Goal: Book appointment/travel/reservation

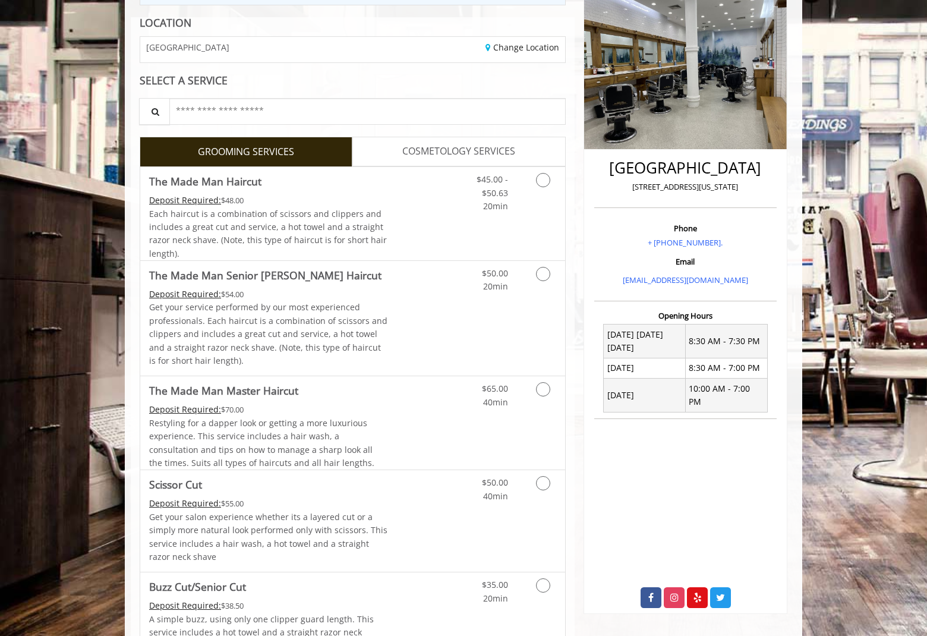
scroll to position [178, 0]
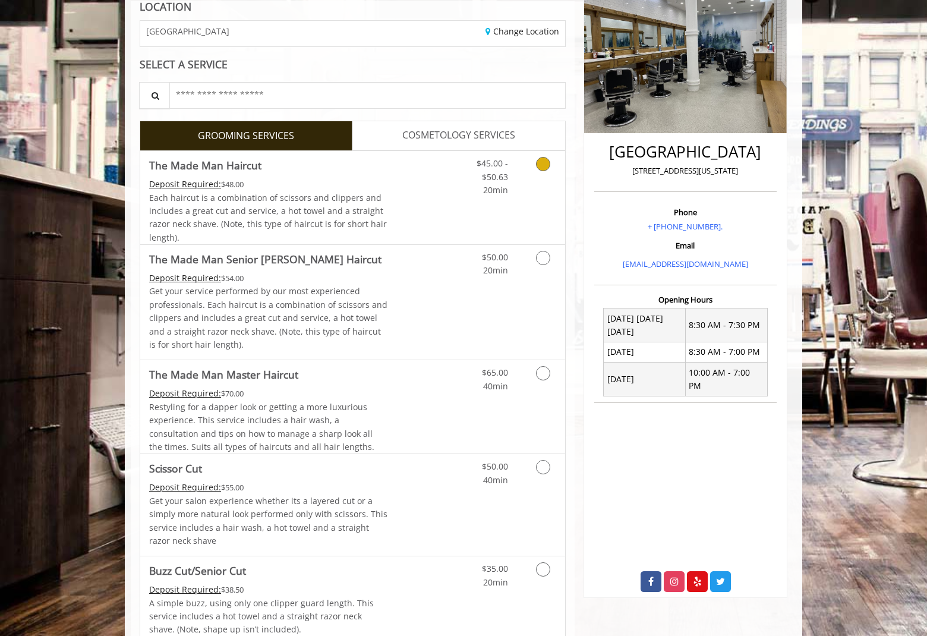
click at [546, 162] on icon "Grooming services" at bounding box center [543, 164] width 14 height 14
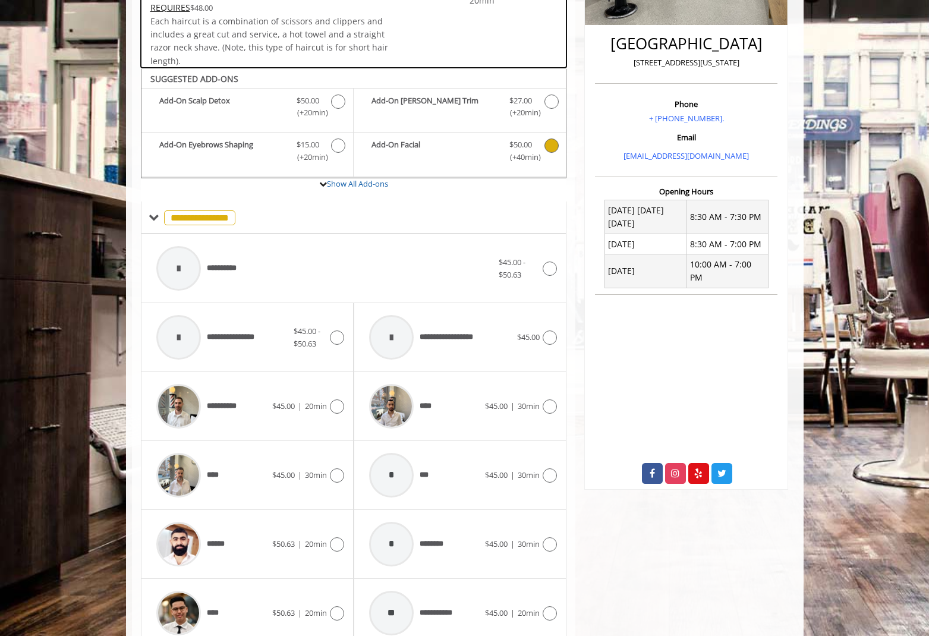
scroll to position [409, 0]
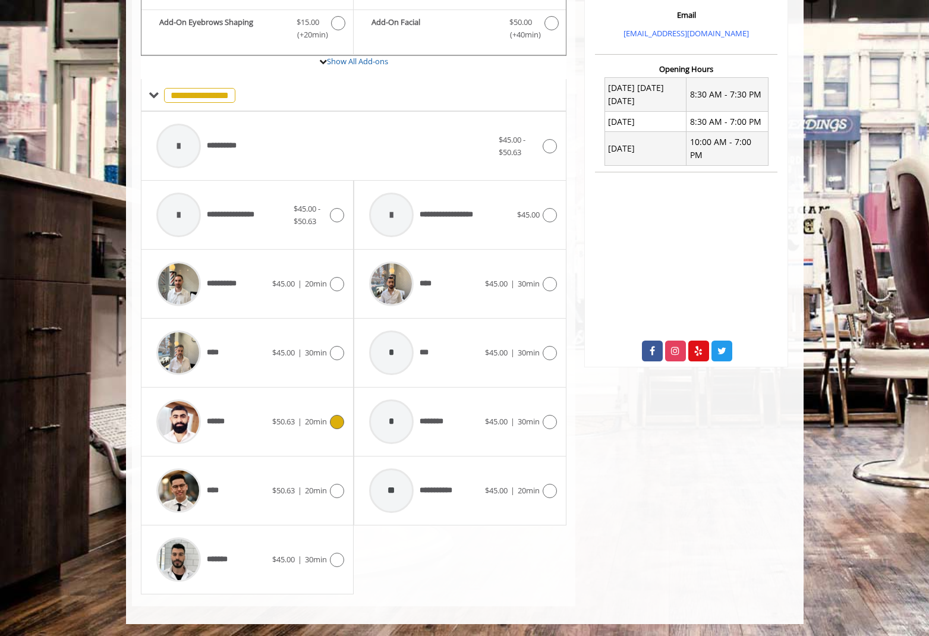
click at [341, 421] on icon at bounding box center [337, 422] width 14 height 14
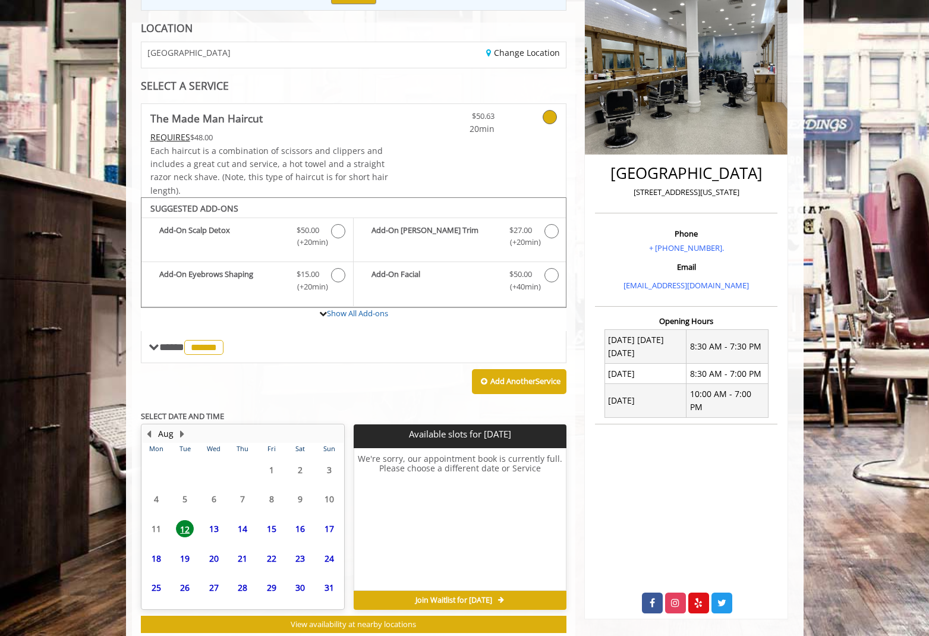
scroll to position [190, 0]
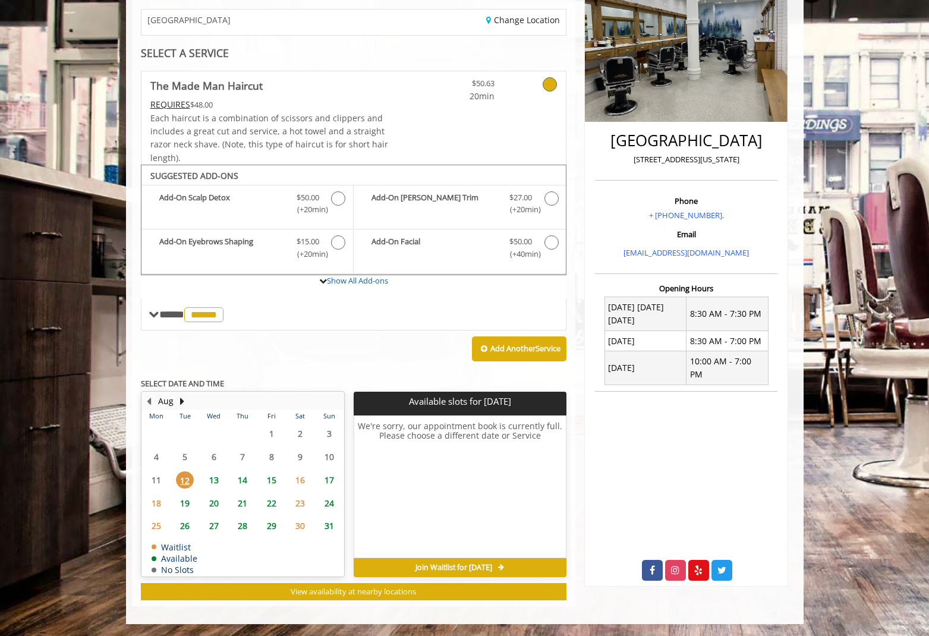
click at [212, 483] on span "13" at bounding box center [214, 479] width 18 height 17
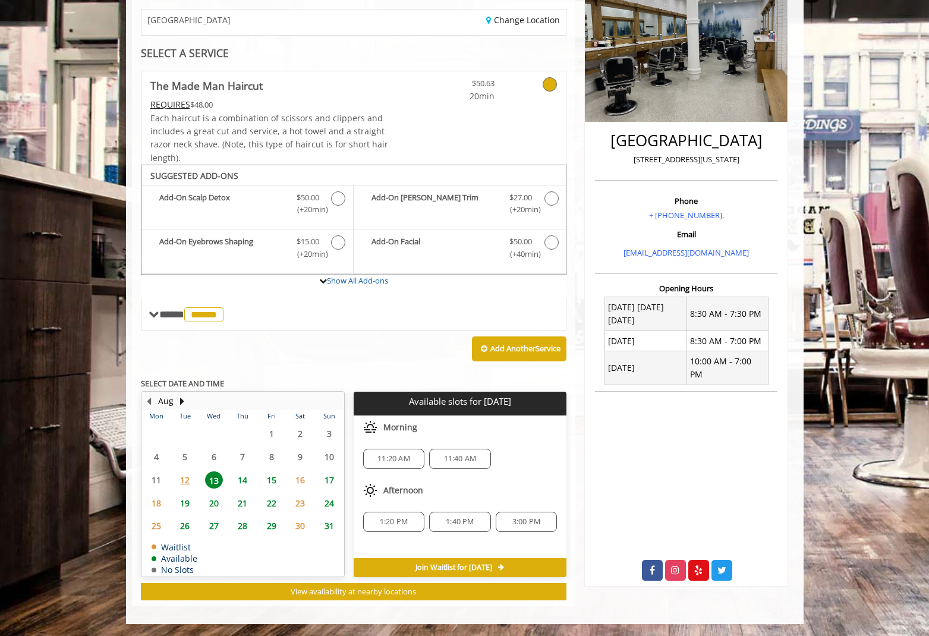
click at [244, 476] on span "14" at bounding box center [243, 479] width 18 height 17
click at [209, 480] on span "13" at bounding box center [214, 479] width 18 height 17
click at [616, 600] on div "Greenwich Village 60 East 8th New York Phone + 646-475-0052. Email info@mademan…" at bounding box center [686, 277] width 222 height 659
click at [245, 483] on span "14" at bounding box center [243, 479] width 18 height 17
click at [270, 483] on span "15" at bounding box center [272, 479] width 18 height 17
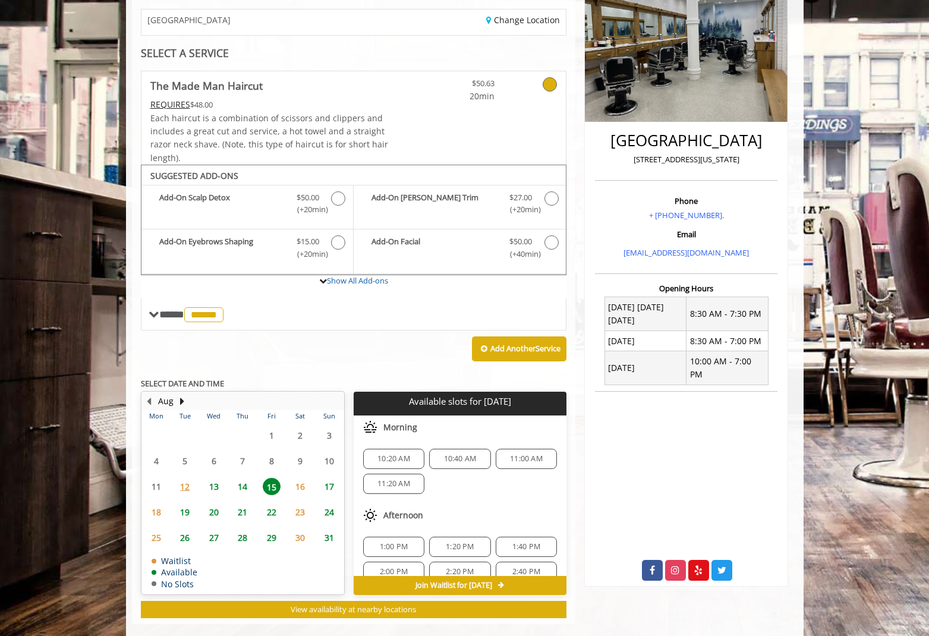
scroll to position [207, 0]
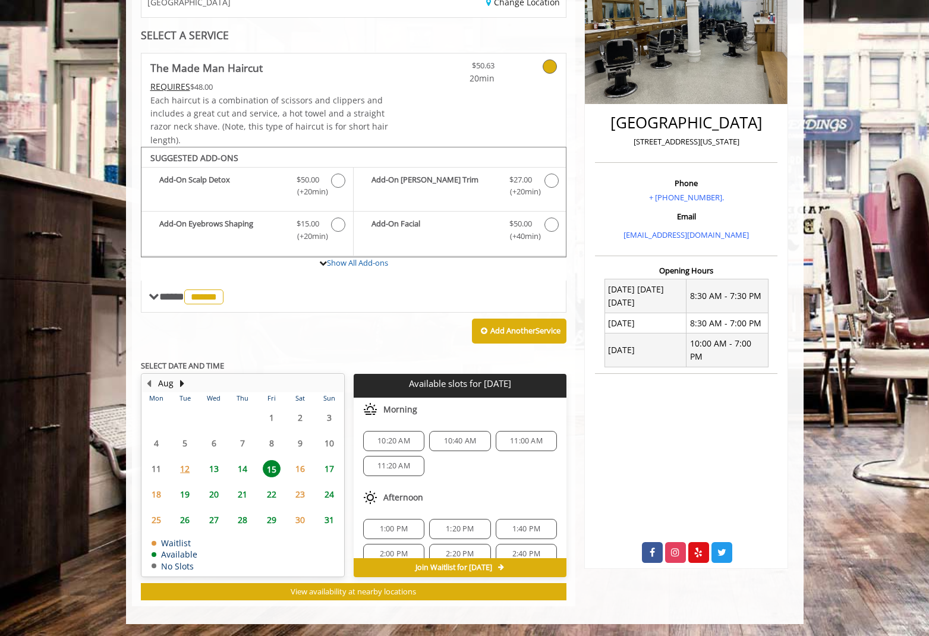
click at [244, 470] on span "14" at bounding box center [243, 468] width 18 height 17
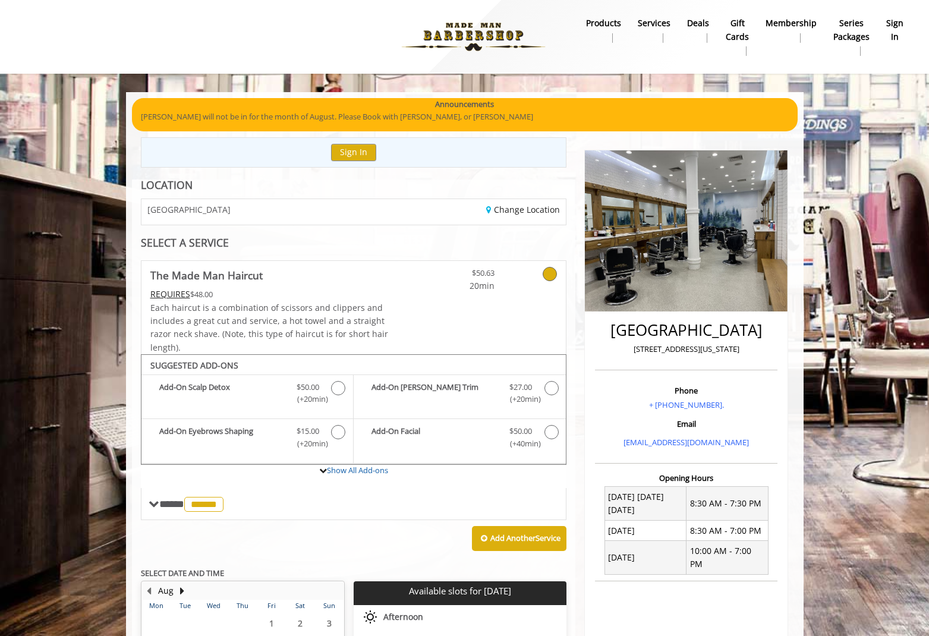
scroll to position [190, 0]
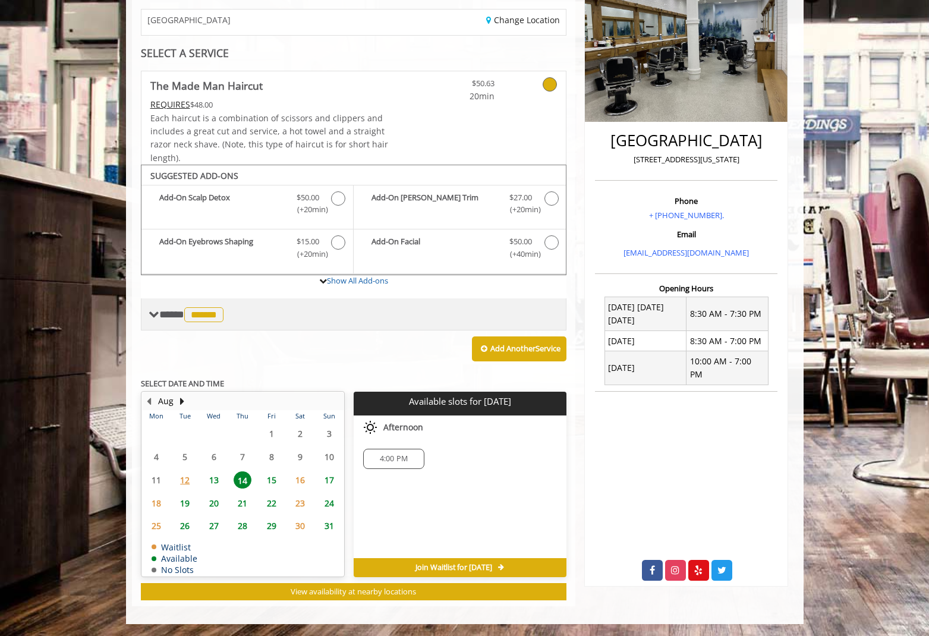
drag, startPoint x: 178, startPoint y: 369, endPoint x: 169, endPoint y: 310, distance: 59.5
click at [169, 310] on span "**** ****** ********" at bounding box center [192, 314] width 67 height 11
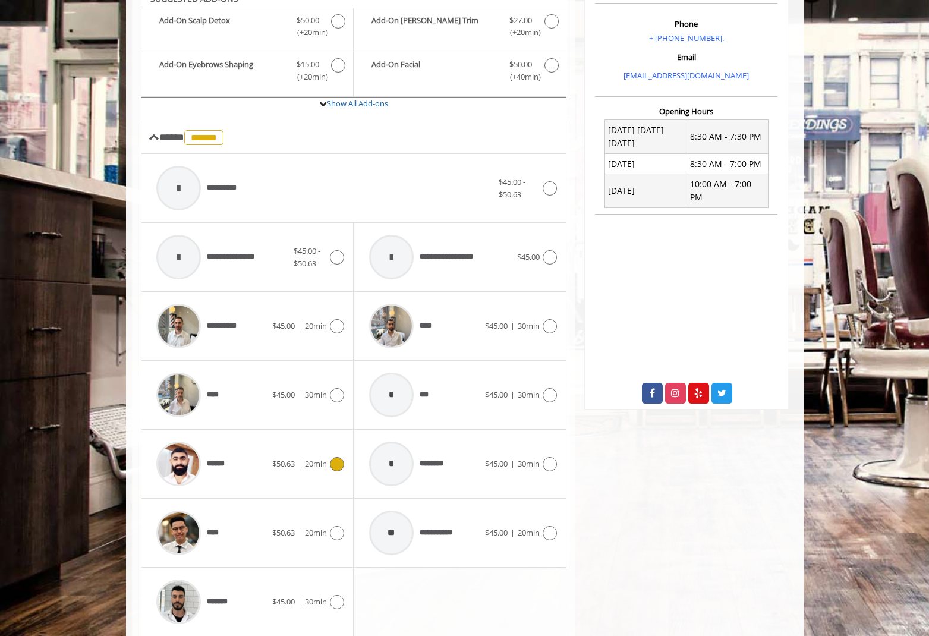
scroll to position [368, 0]
click at [335, 539] on div "**** $50.63 | 20min" at bounding box center [247, 531] width 194 height 56
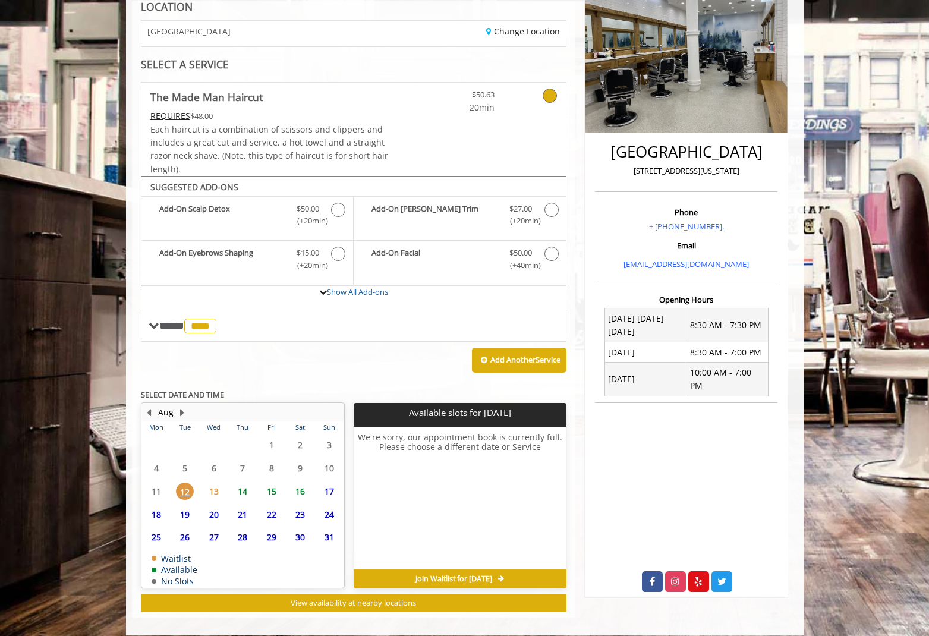
scroll to position [190, 0]
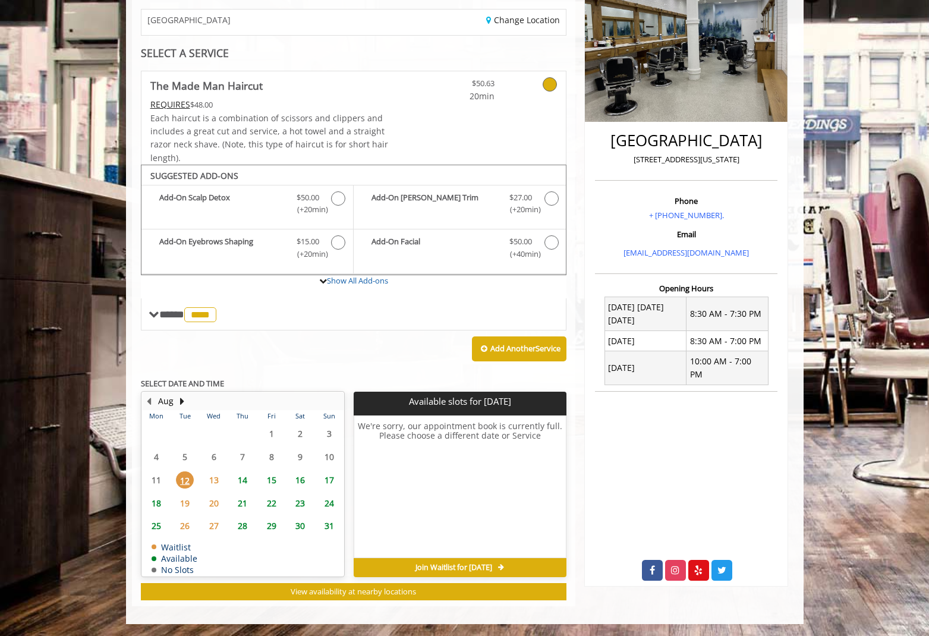
click at [214, 483] on span "13" at bounding box center [214, 479] width 18 height 17
click at [244, 480] on span "14" at bounding box center [243, 479] width 18 height 17
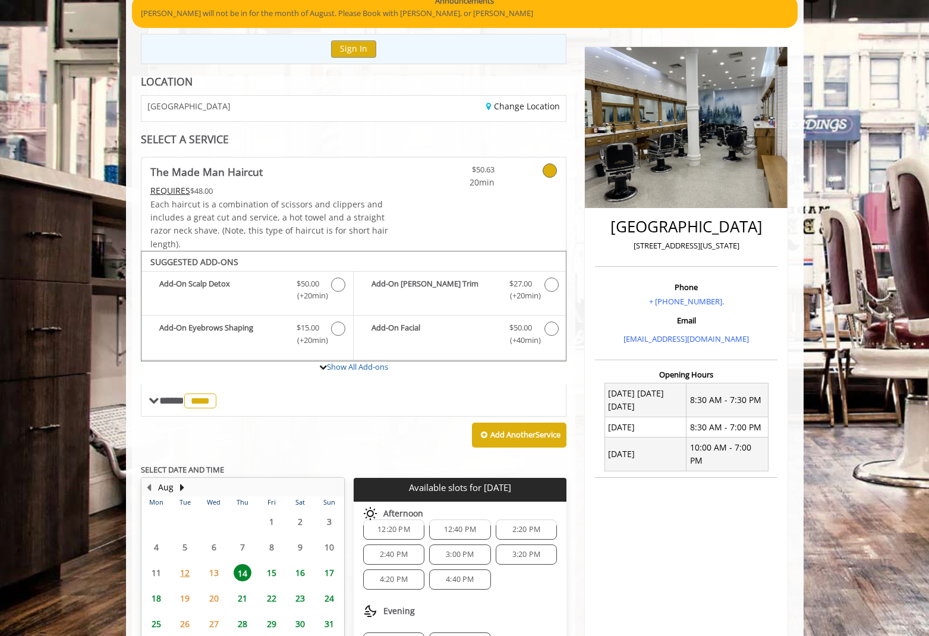
scroll to position [0, 0]
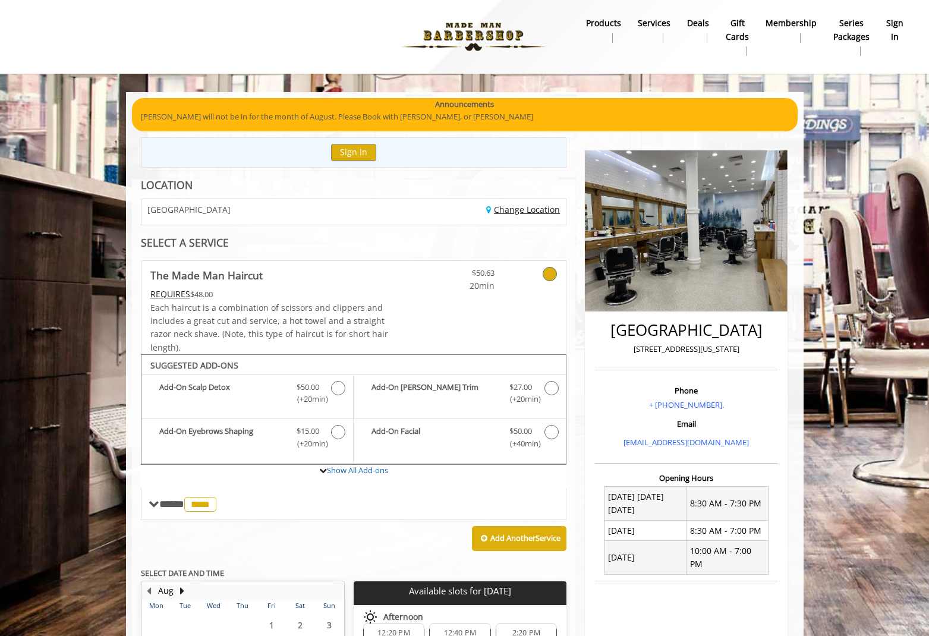
drag, startPoint x: 511, startPoint y: 202, endPoint x: 511, endPoint y: 215, distance: 13.1
click at [511, 202] on div "Change Location" at bounding box center [464, 212] width 221 height 26
click at [508, 218] on div "Change Location" at bounding box center [464, 212] width 221 height 26
click at [511, 213] on link "Change Location" at bounding box center [523, 209] width 74 height 11
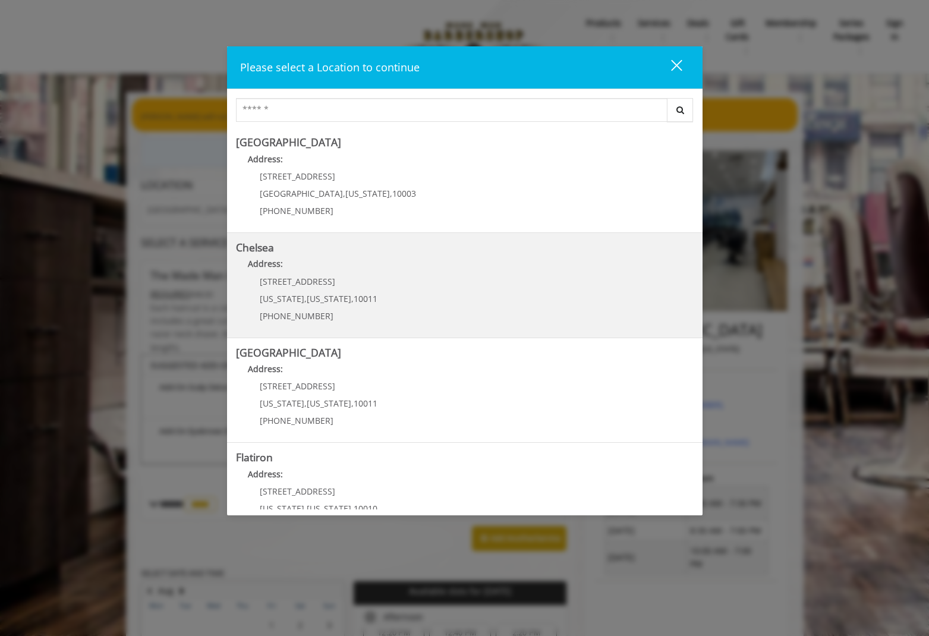
click at [289, 297] on span "New York" at bounding box center [282, 298] width 45 height 11
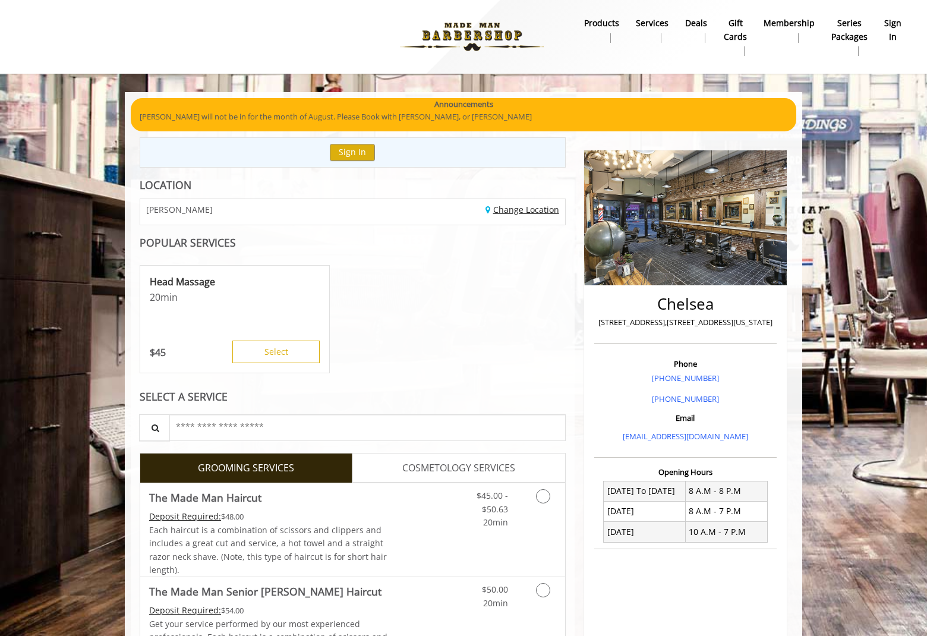
click at [542, 209] on link "Change Location" at bounding box center [523, 209] width 74 height 11
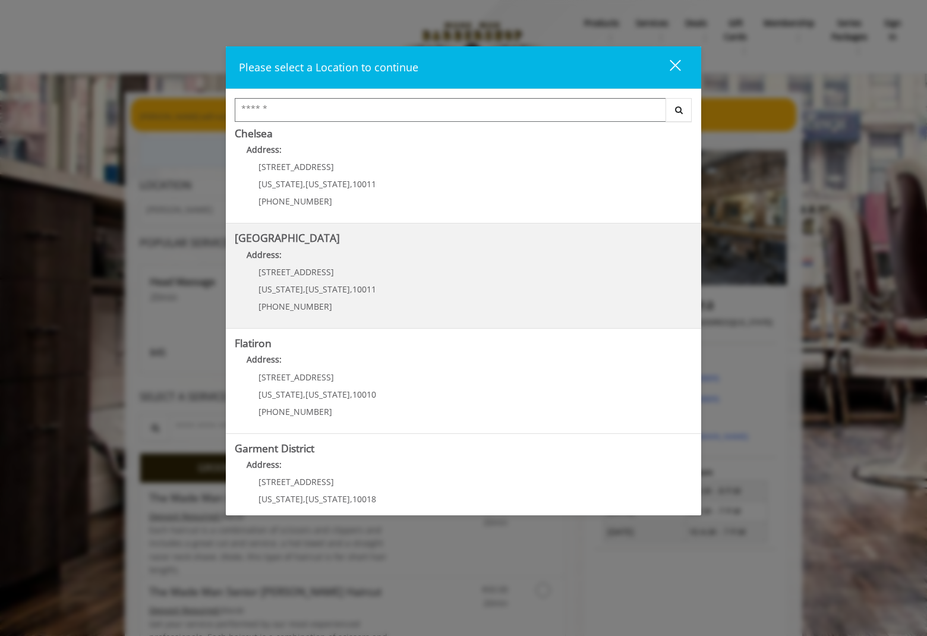
scroll to position [119, 0]
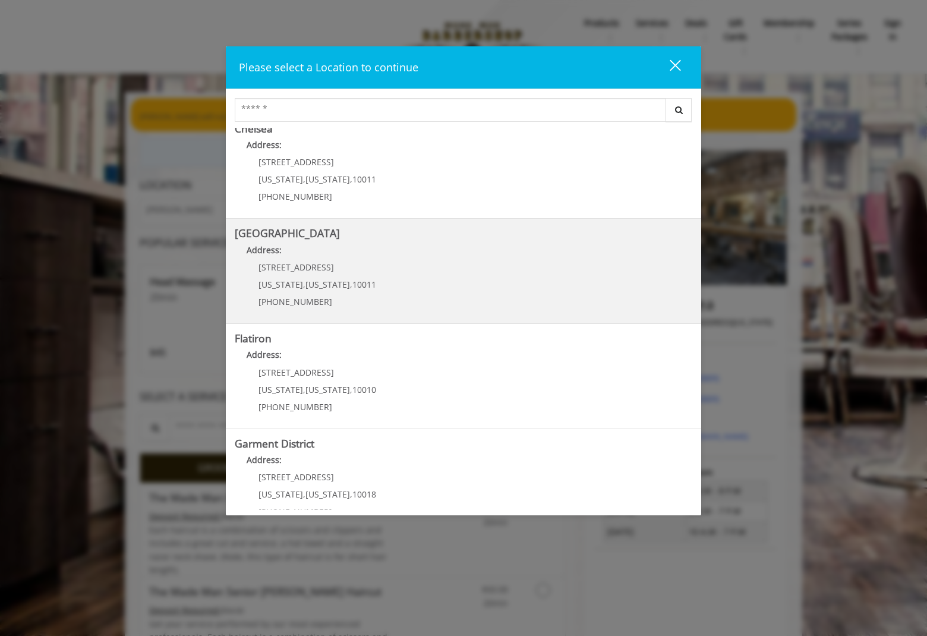
click at [522, 292] on Street "Chelsea 15th Street Address: 267 W 15th St New York , New York , 10011 (646) 85…" at bounding box center [464, 271] width 458 height 87
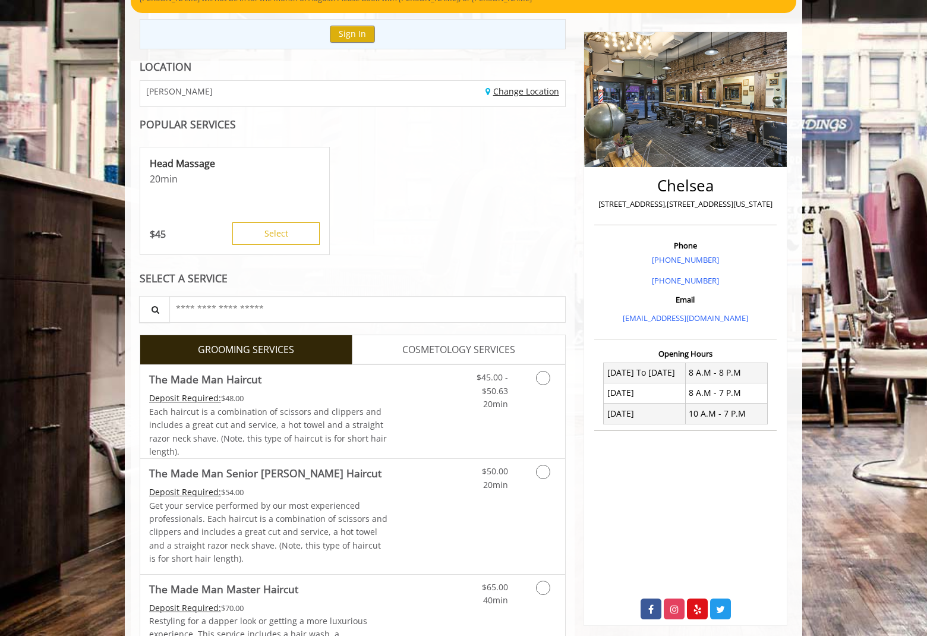
scroll to position [119, 0]
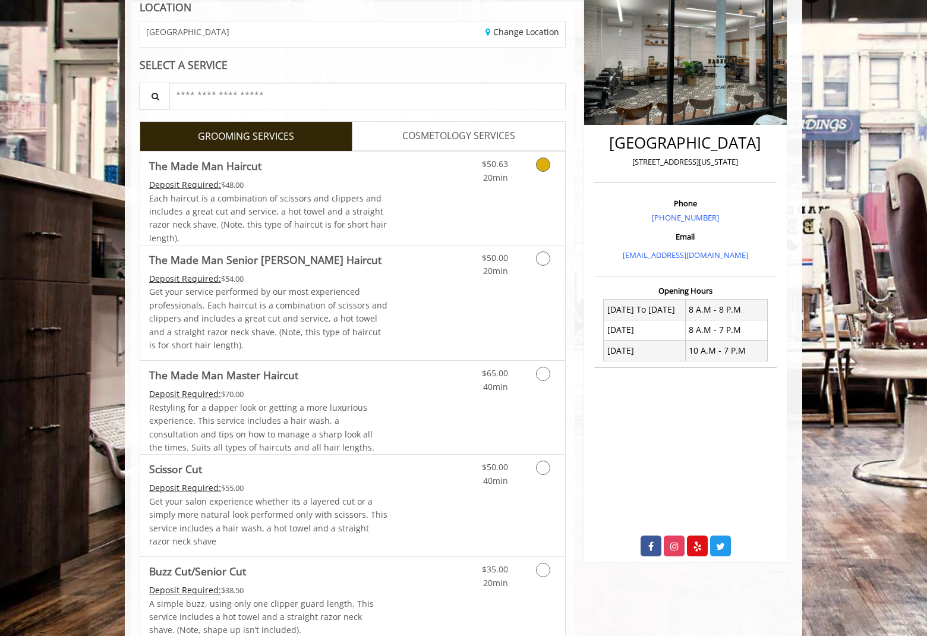
scroll to position [178, 0]
click at [539, 191] on div "$50.63 20min" at bounding box center [512, 197] width 106 height 93
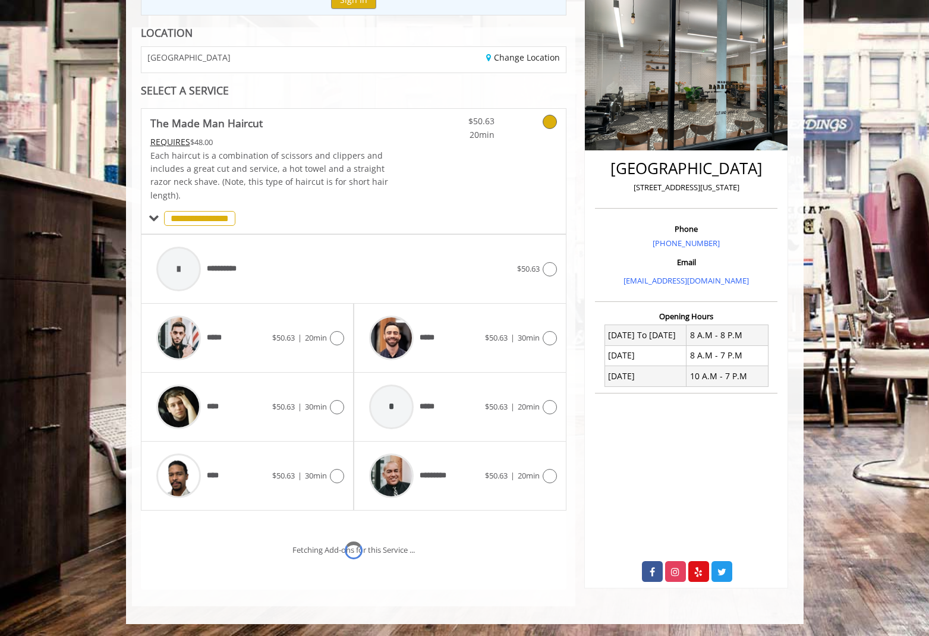
scroll to position [202, 0]
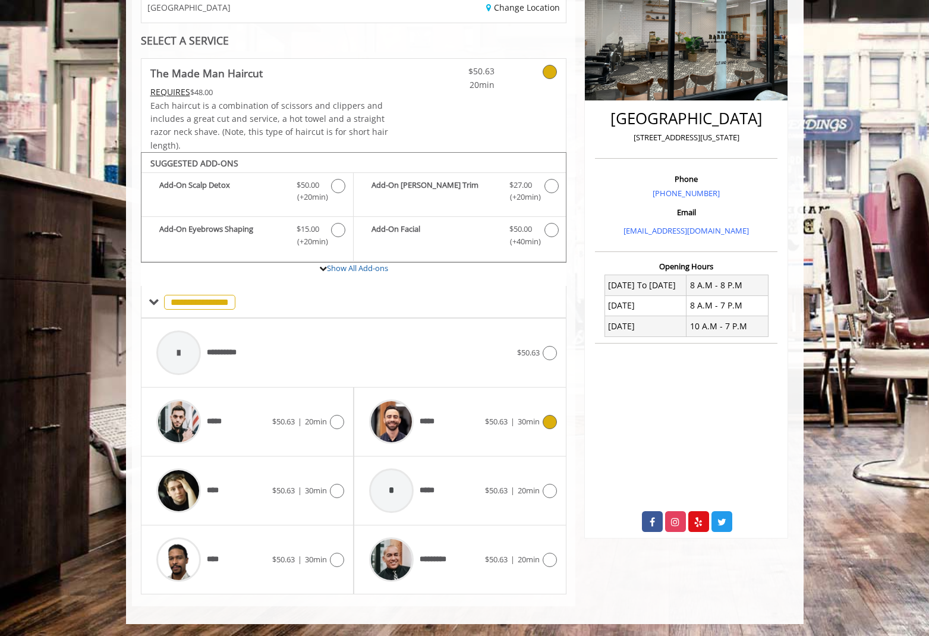
click at [424, 432] on span "*****" at bounding box center [403, 422] width 81 height 56
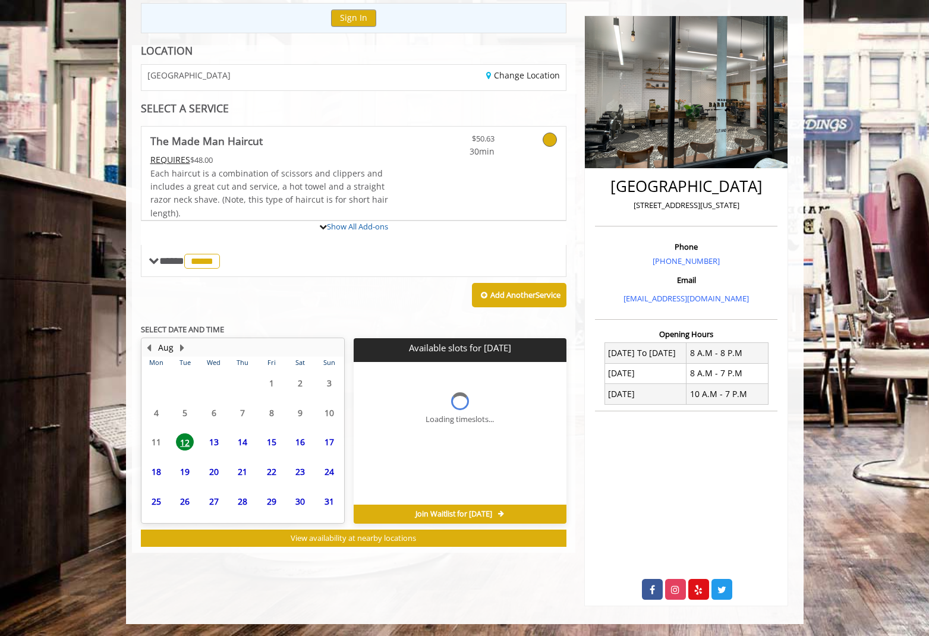
scroll to position [198, 0]
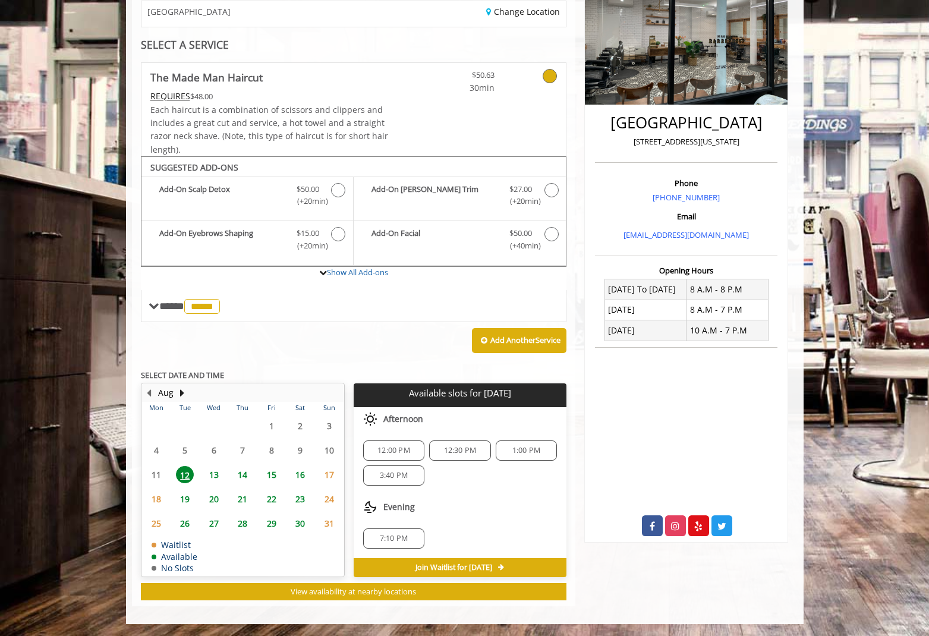
click at [214, 476] on span "13" at bounding box center [214, 474] width 18 height 17
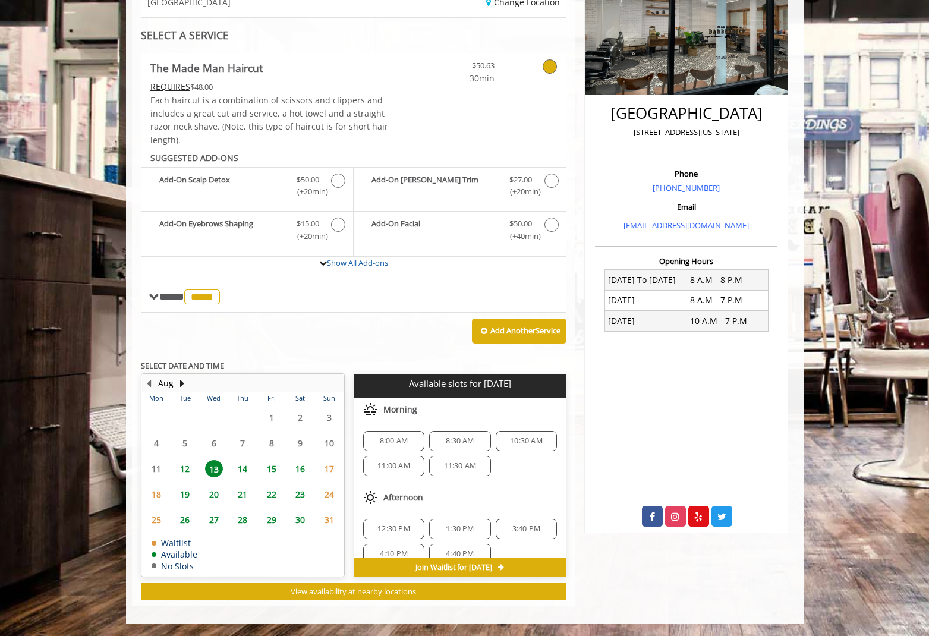
click at [191, 468] on span "12" at bounding box center [185, 468] width 18 height 17
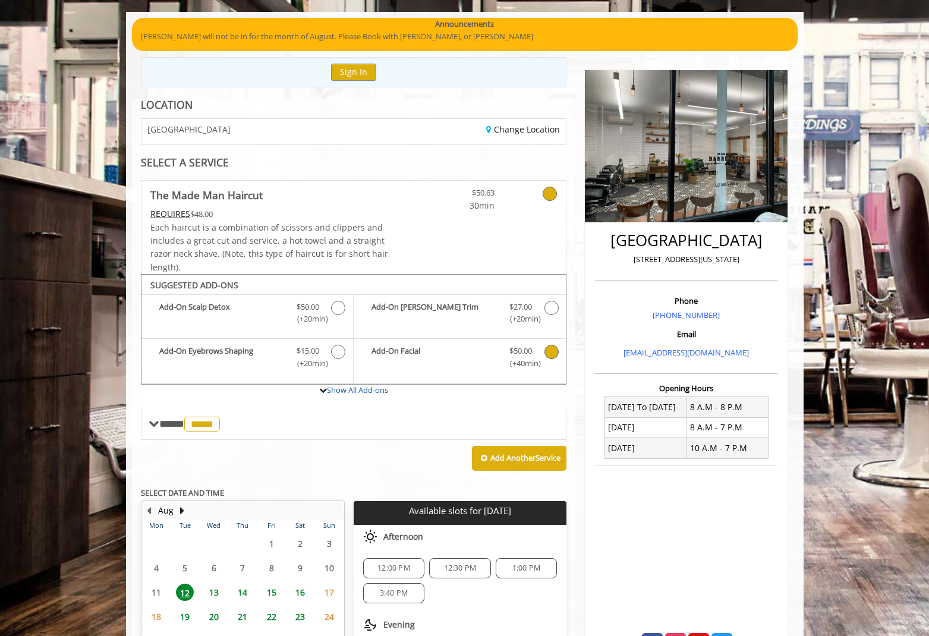
scroll to position [0, 0]
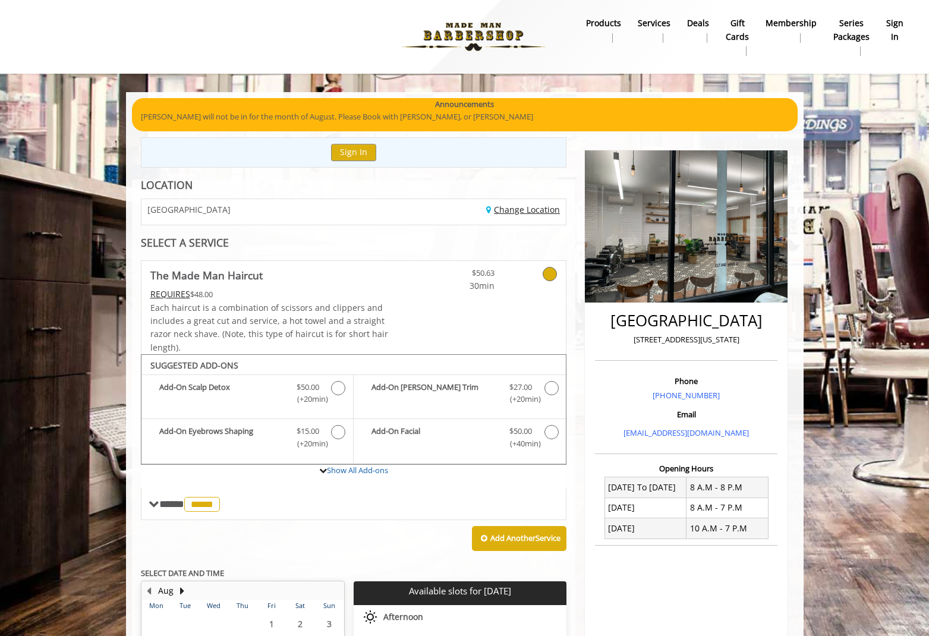
drag, startPoint x: 550, startPoint y: 197, endPoint x: 548, endPoint y: 204, distance: 6.8
click at [550, 198] on div "**********" at bounding box center [354, 492] width 444 height 625
click at [542, 213] on link "Change Location" at bounding box center [523, 209] width 74 height 11
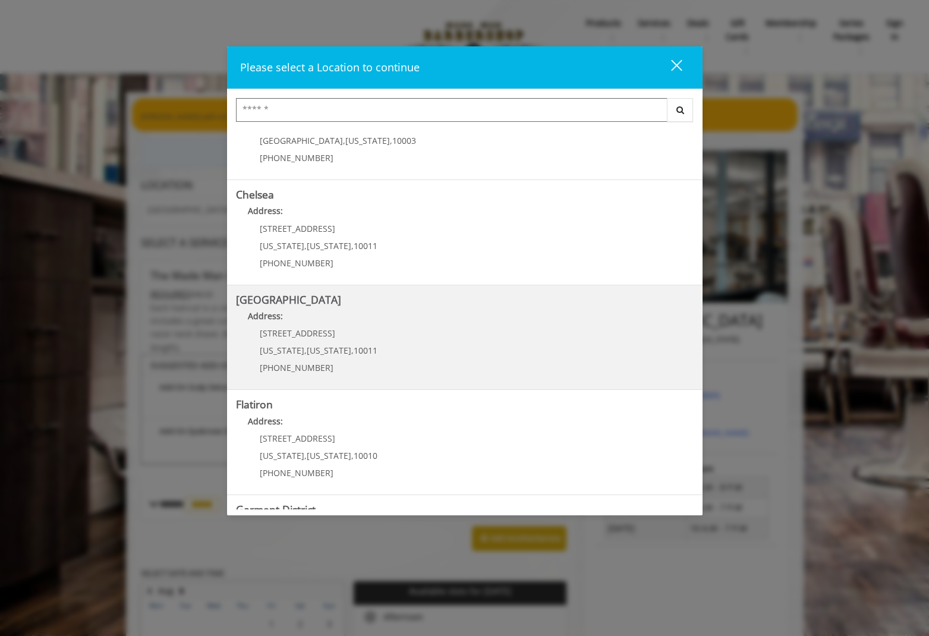
scroll to position [119, 0]
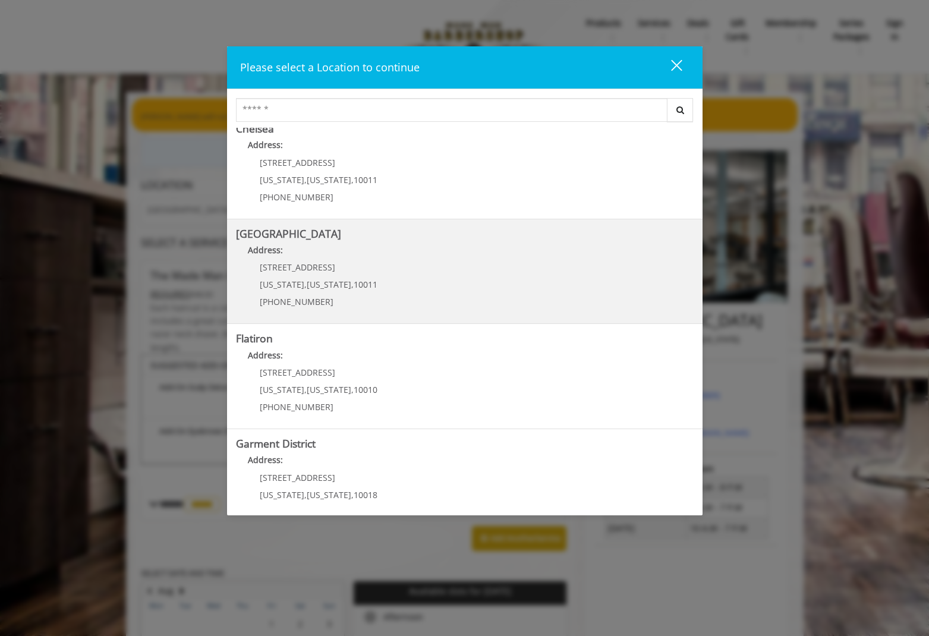
click at [389, 306] on Street "Chelsea 15th Street Address: 267 W 15th St New York , New York , 10011 (646) 85…" at bounding box center [465, 271] width 458 height 87
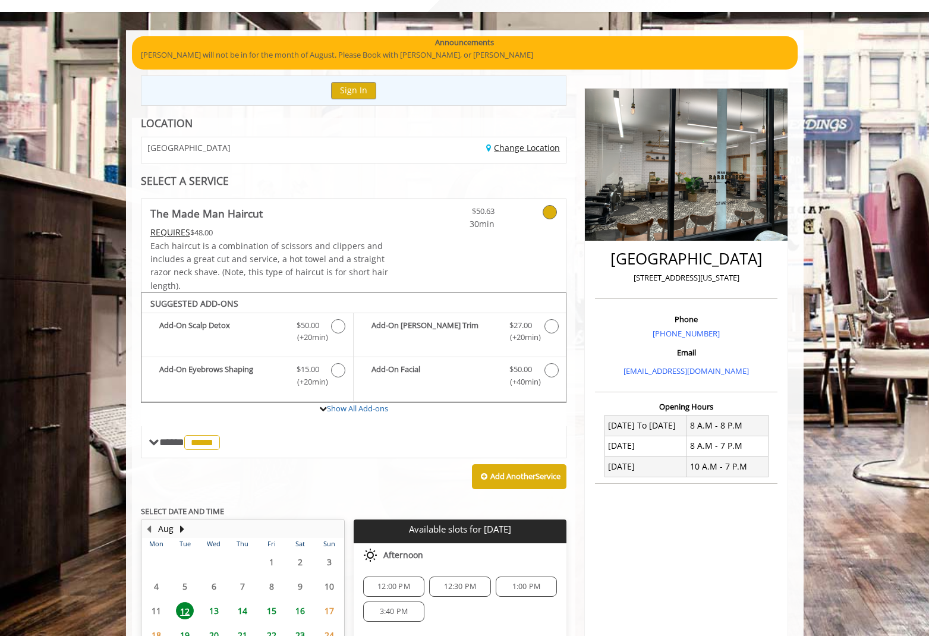
scroll to position [178, 0]
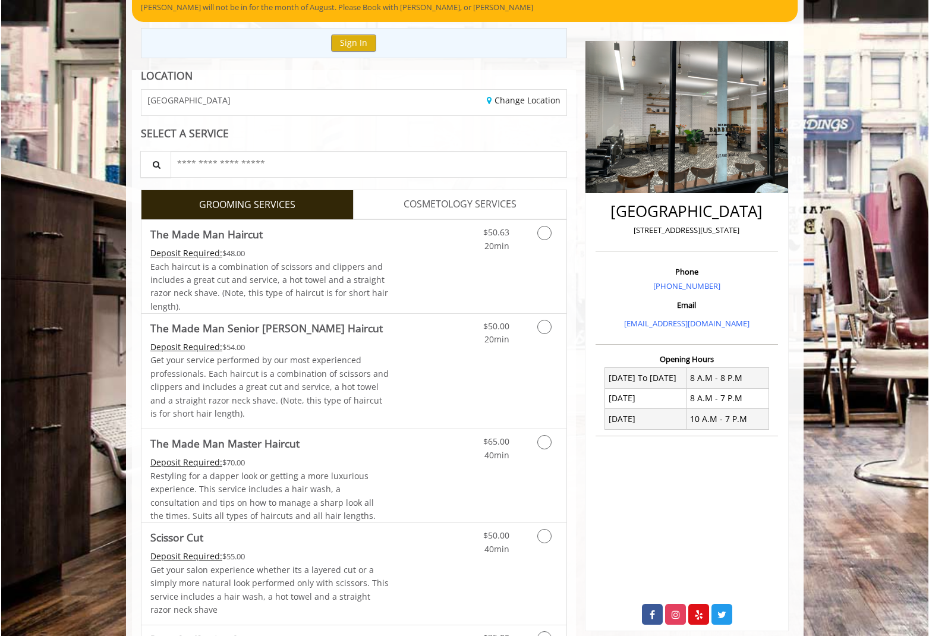
scroll to position [134, 0]
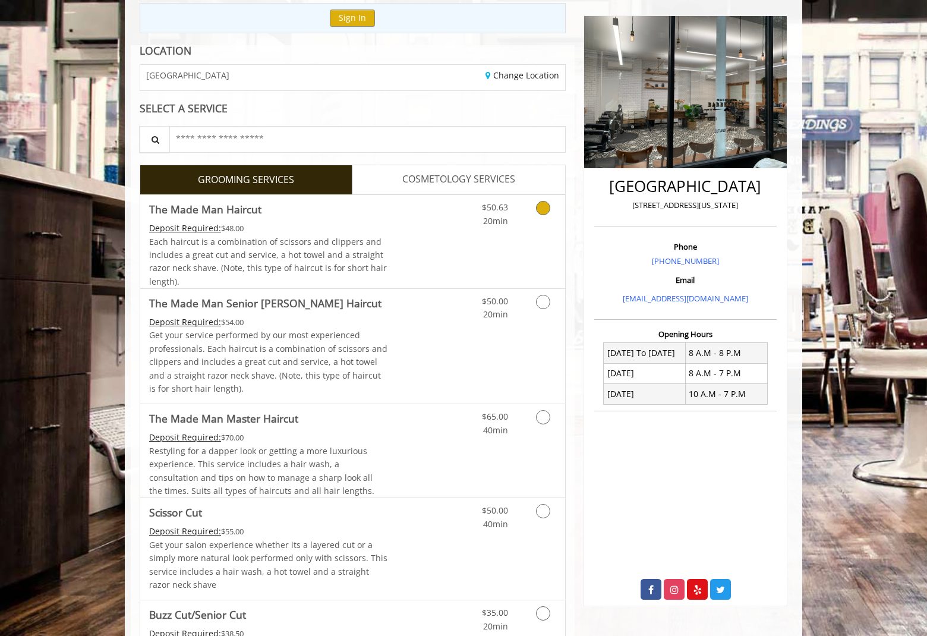
click at [482, 275] on div "$50.63 20min" at bounding box center [512, 241] width 106 height 93
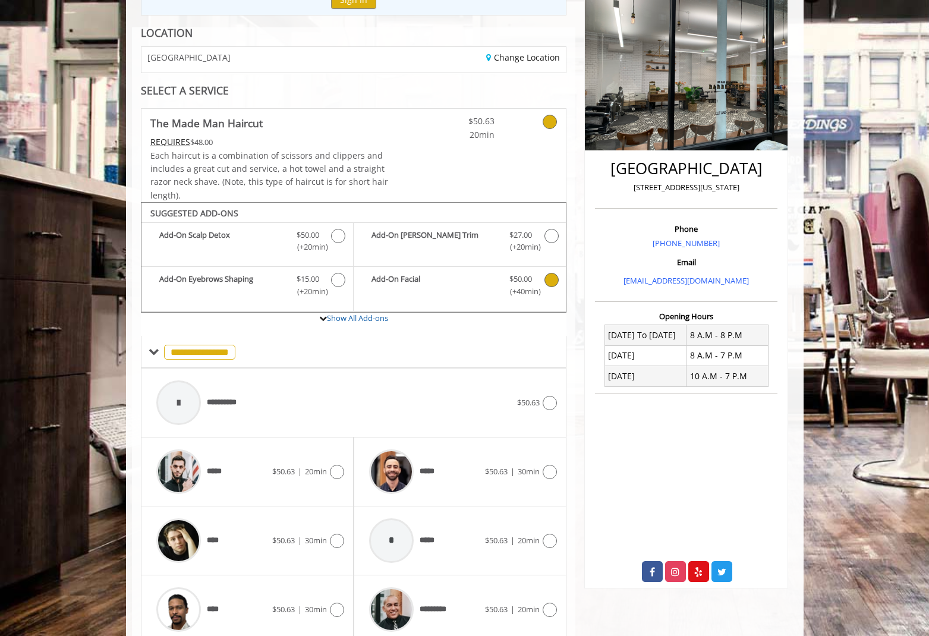
scroll to position [202, 0]
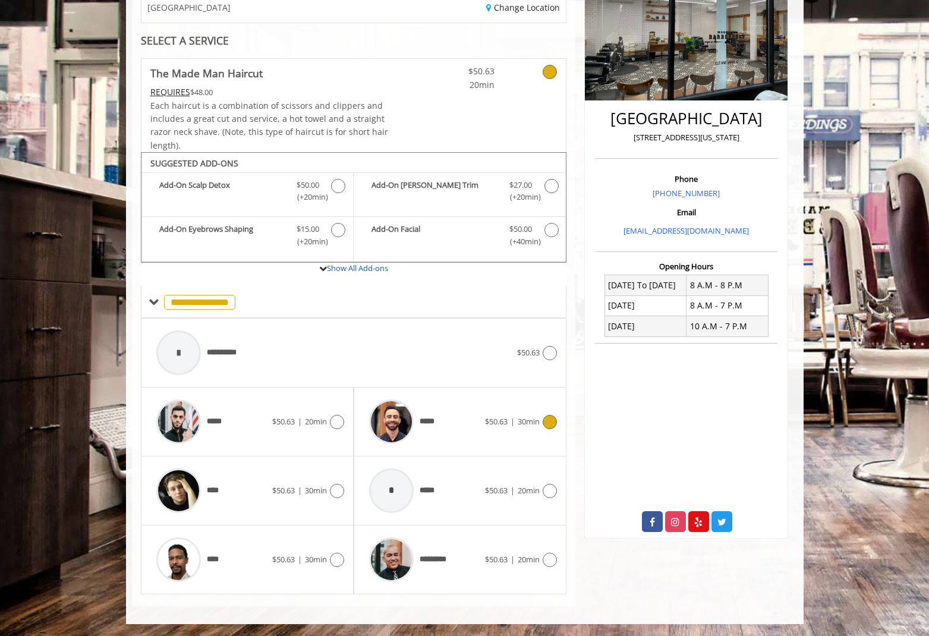
click at [392, 423] on img at bounding box center [391, 421] width 45 height 45
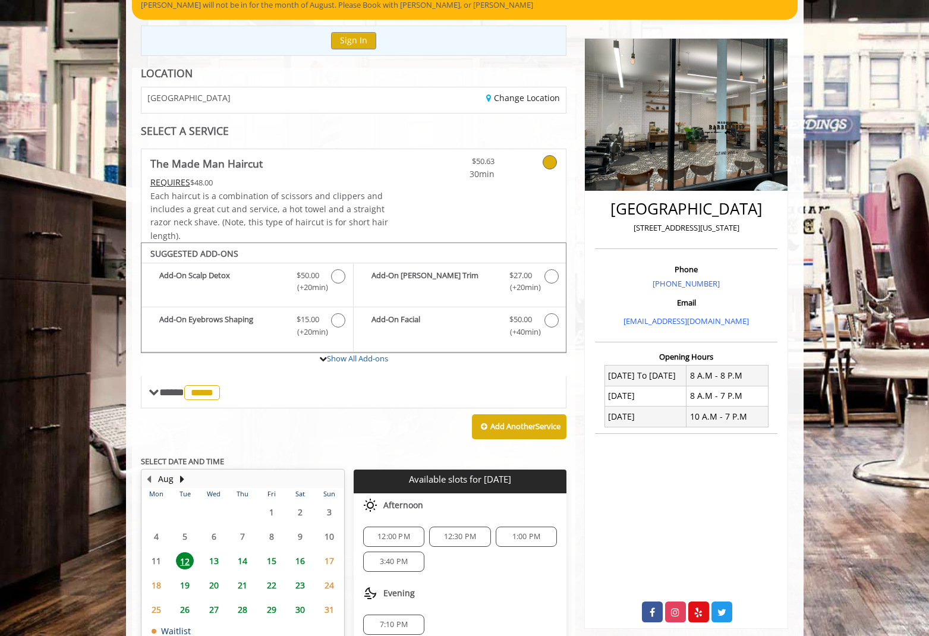
scroll to position [109, 0]
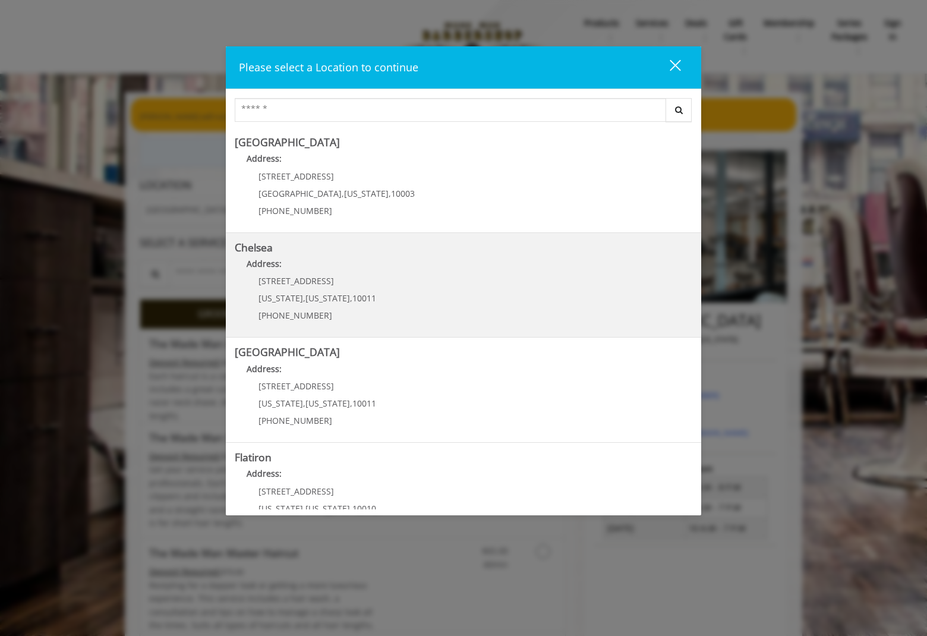
click at [458, 319] on link "Chelsea Address: 169/170 W 23rd St New York , New York , 10011 (917) 639-3902" at bounding box center [464, 285] width 458 height 87
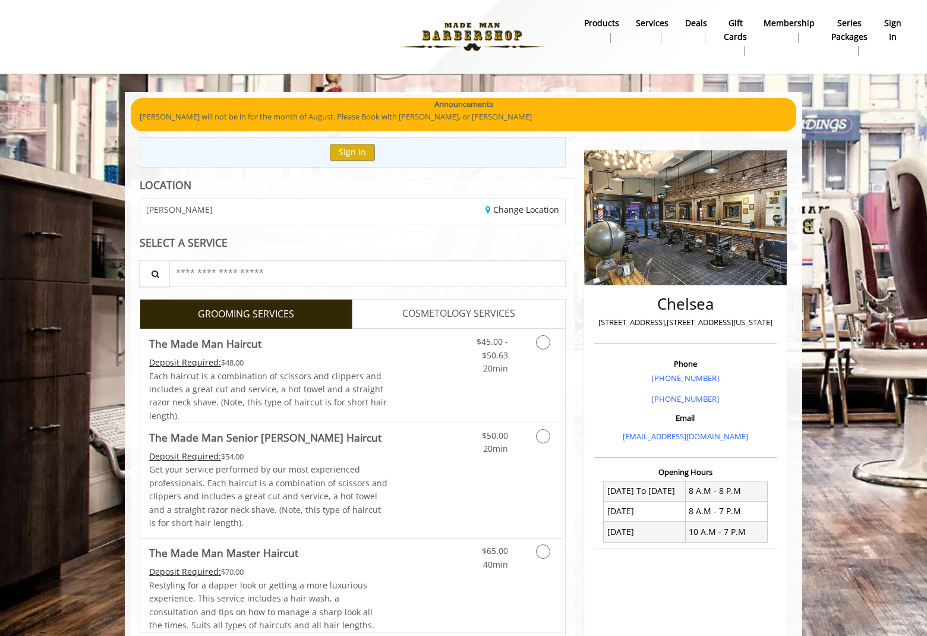
scroll to position [119, 0]
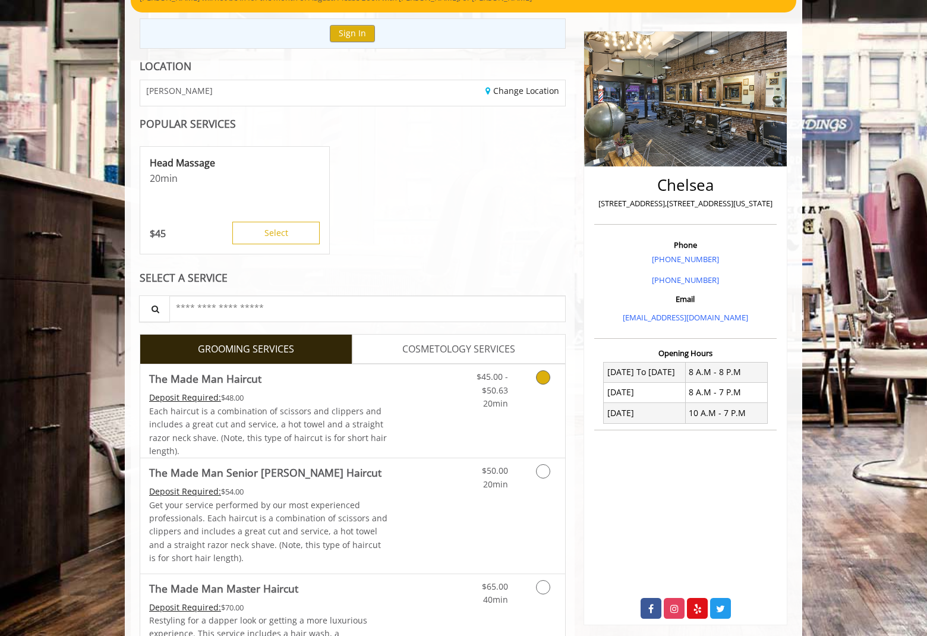
click at [545, 366] on link "Grooming services" at bounding box center [541, 387] width 30 height 46
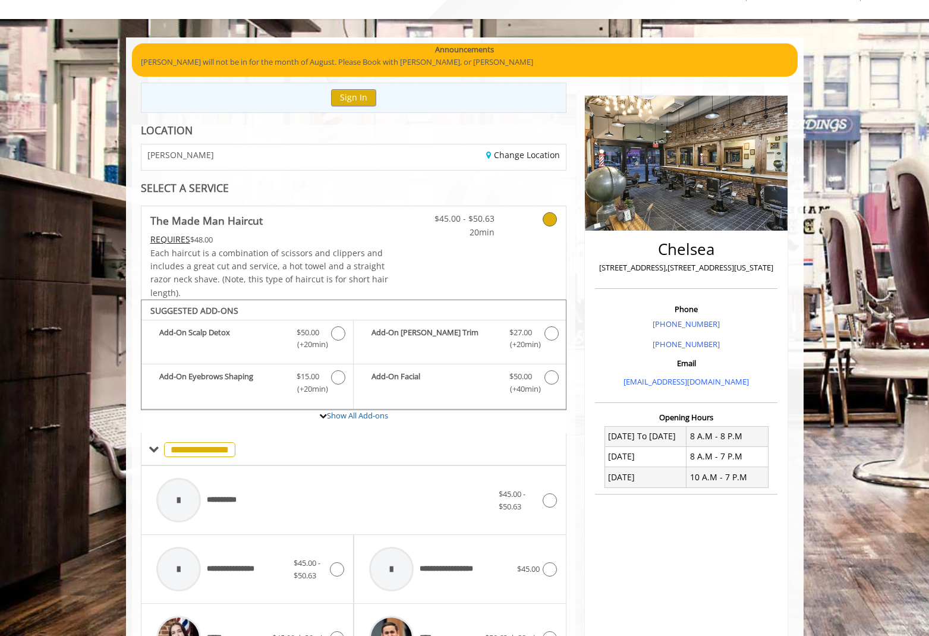
scroll to position [52, 0]
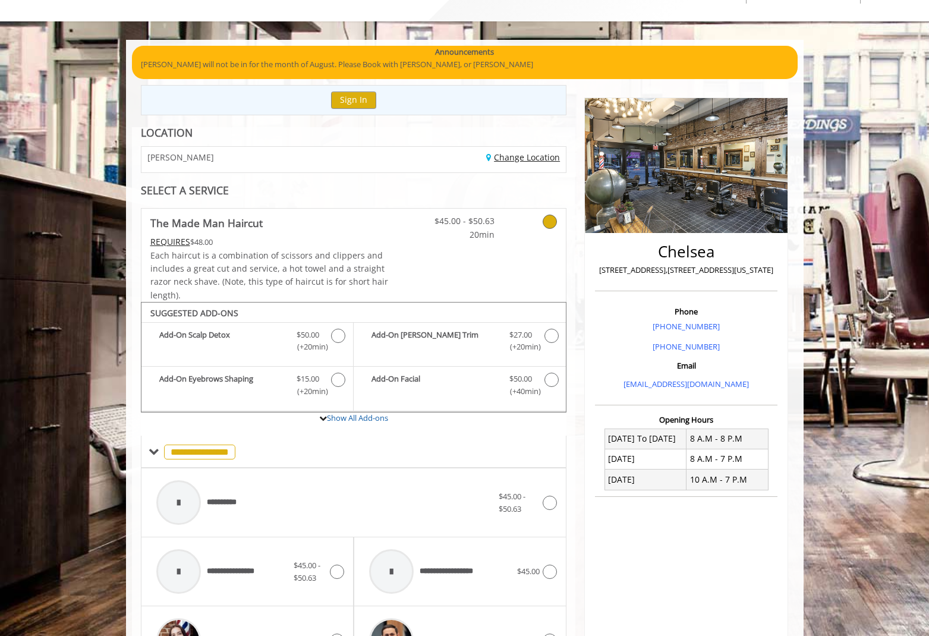
click at [539, 156] on link "Change Location" at bounding box center [523, 157] width 74 height 11
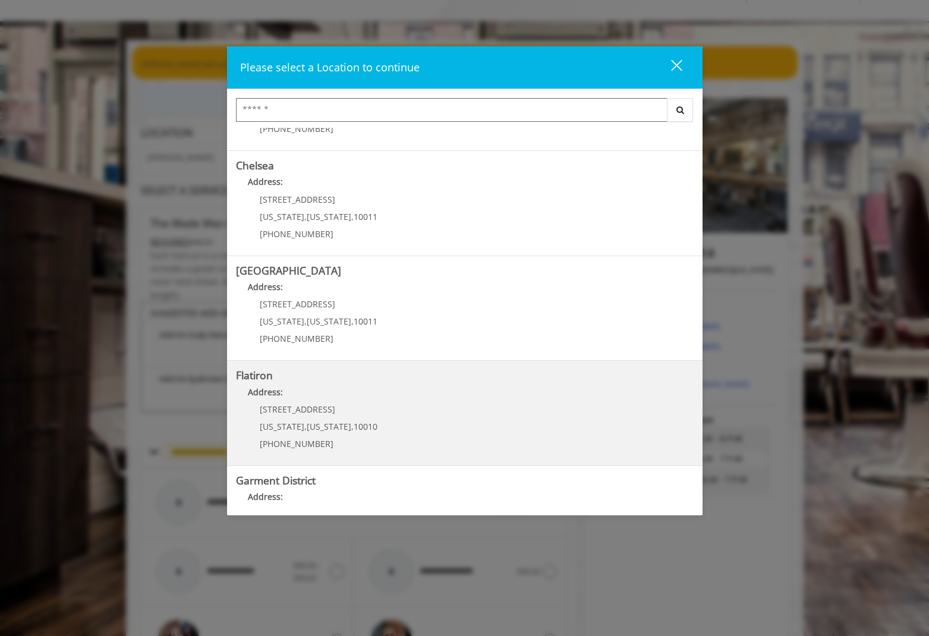
scroll to position [143, 0]
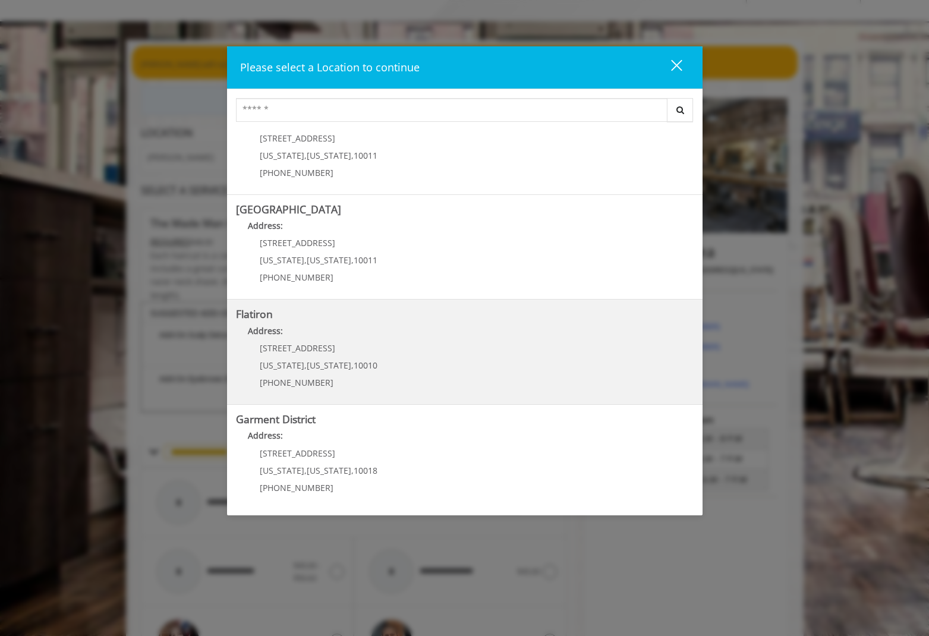
click at [509, 375] on "Flatiron Address: 10 E 23rd St New York , New York , 10010 (917) 475-1765" at bounding box center [465, 352] width 458 height 87
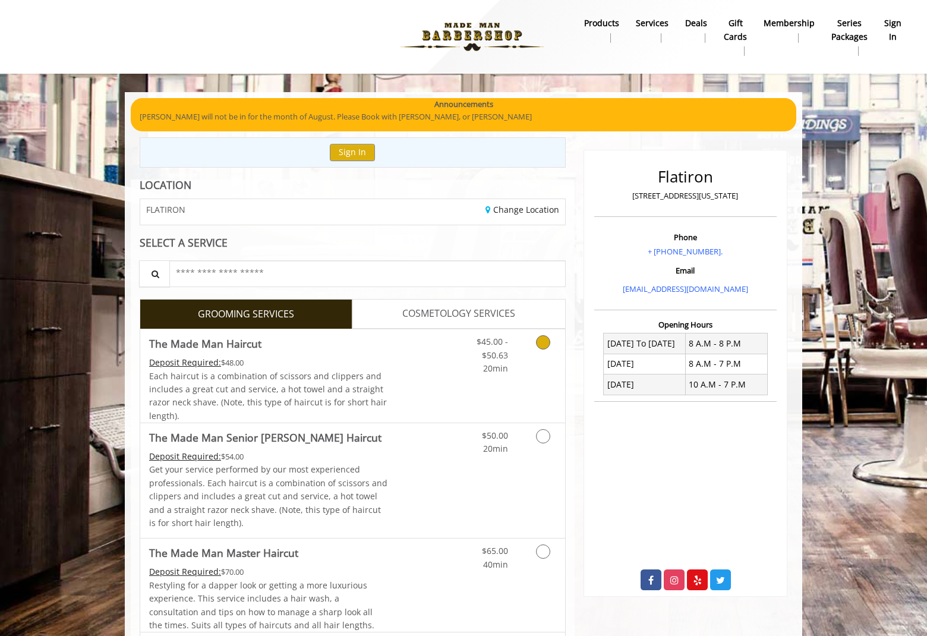
scroll to position [119, 0]
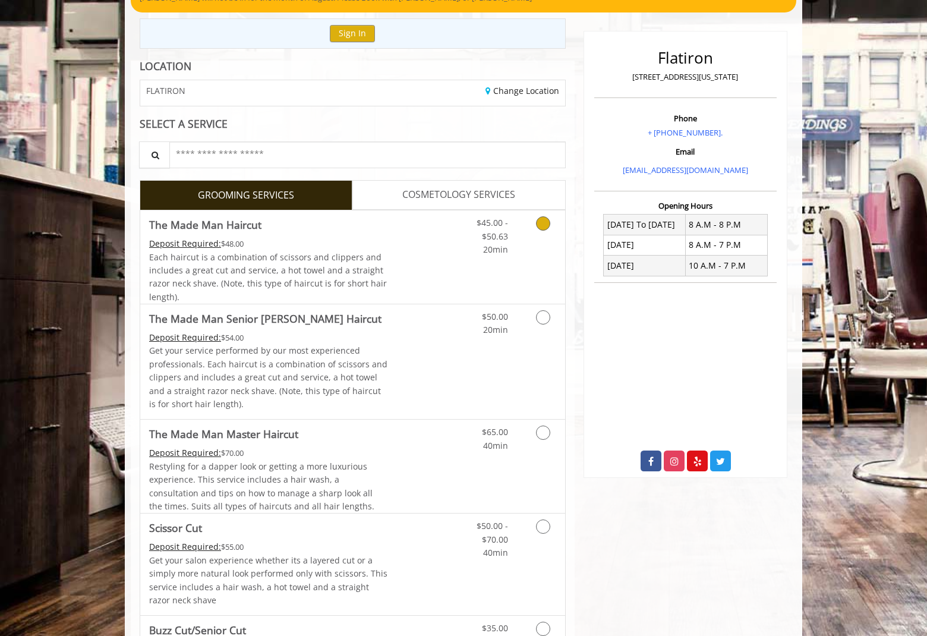
click at [391, 281] on link "Discounted Price" at bounding box center [423, 256] width 71 height 93
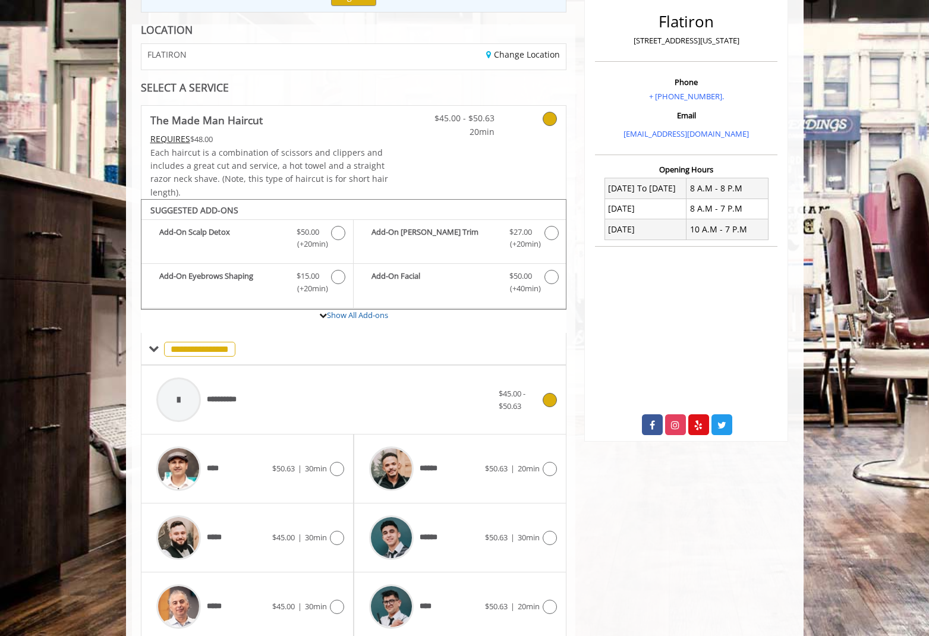
scroll to position [43, 0]
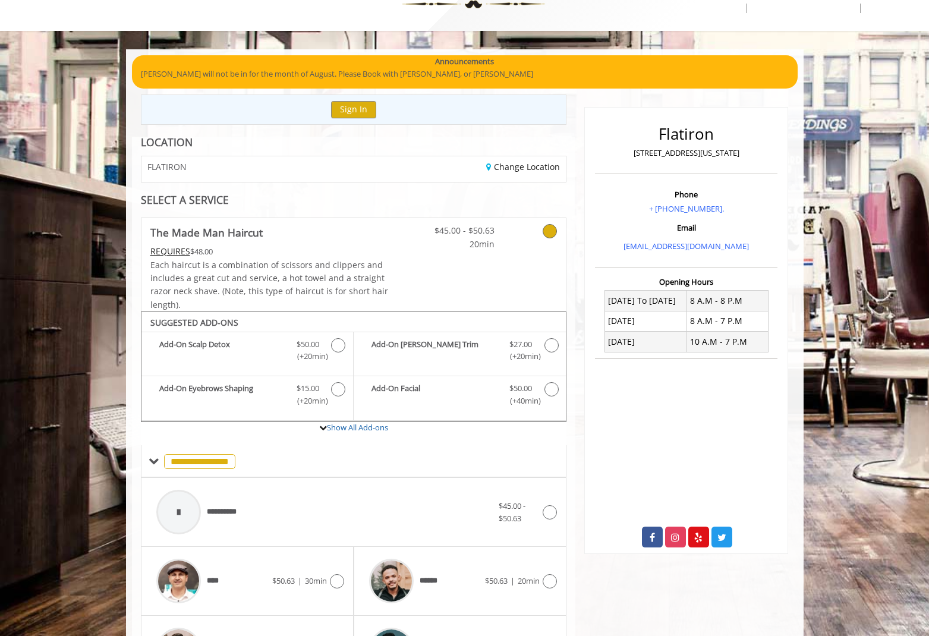
click at [531, 175] on div "Change Location" at bounding box center [464, 169] width 221 height 26
click at [537, 171] on link "Change Location" at bounding box center [523, 166] width 74 height 11
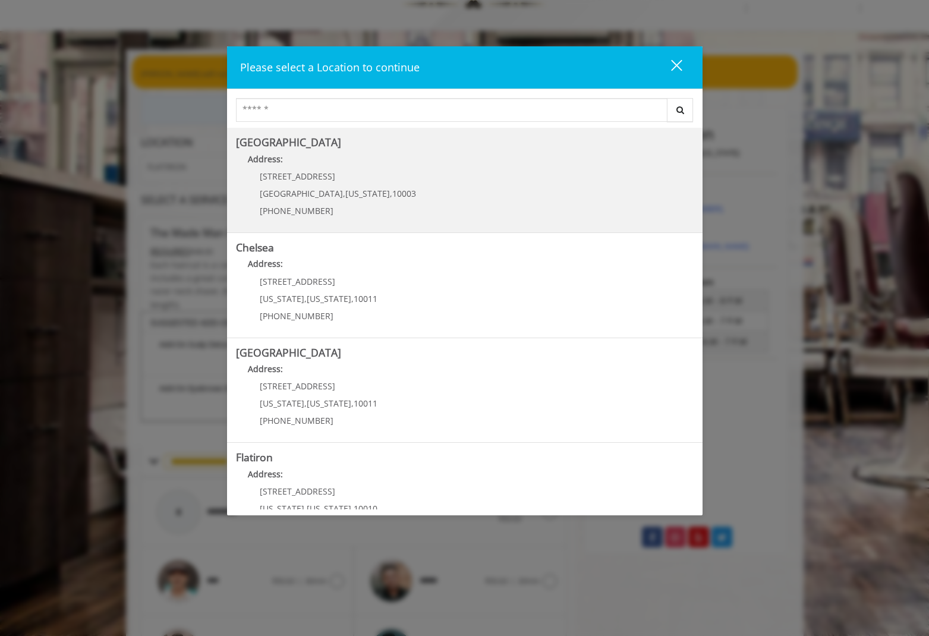
click at [481, 197] on Village "[GEOGRAPHIC_DATA] Address: [STREET_ADDRESS][US_STATE] (212) 598-1840" at bounding box center [465, 180] width 458 height 87
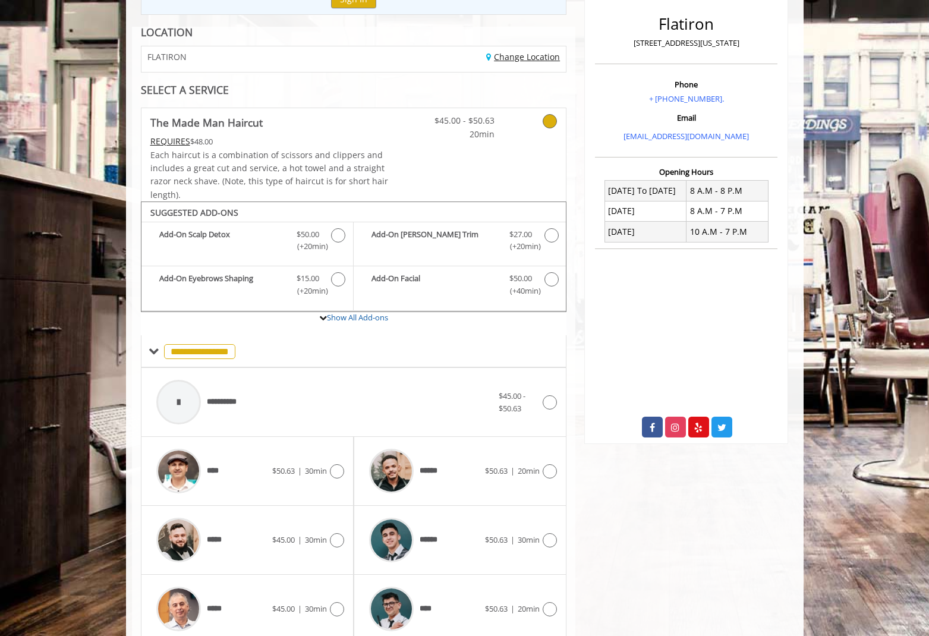
scroll to position [162, 0]
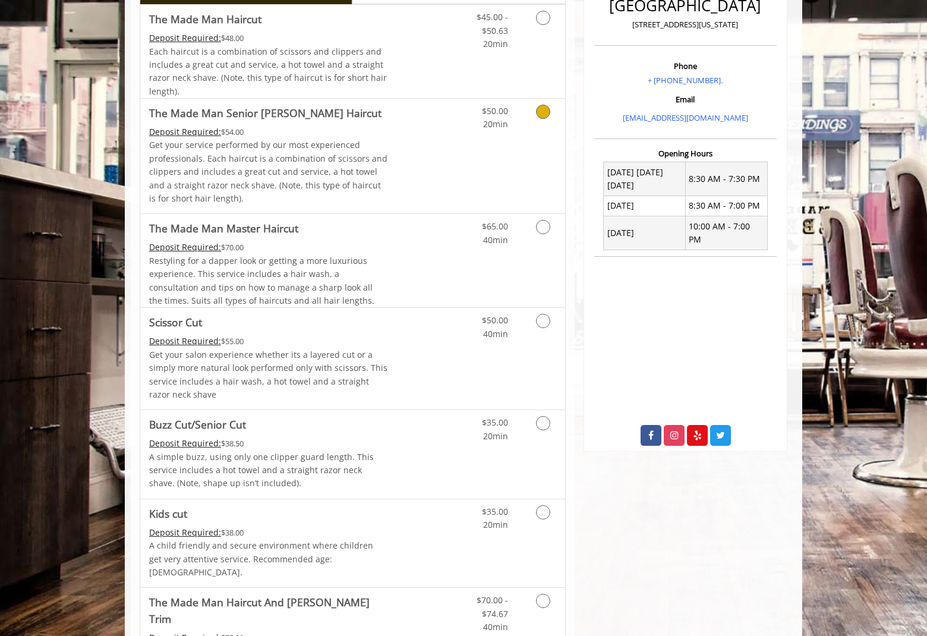
scroll to position [416, 0]
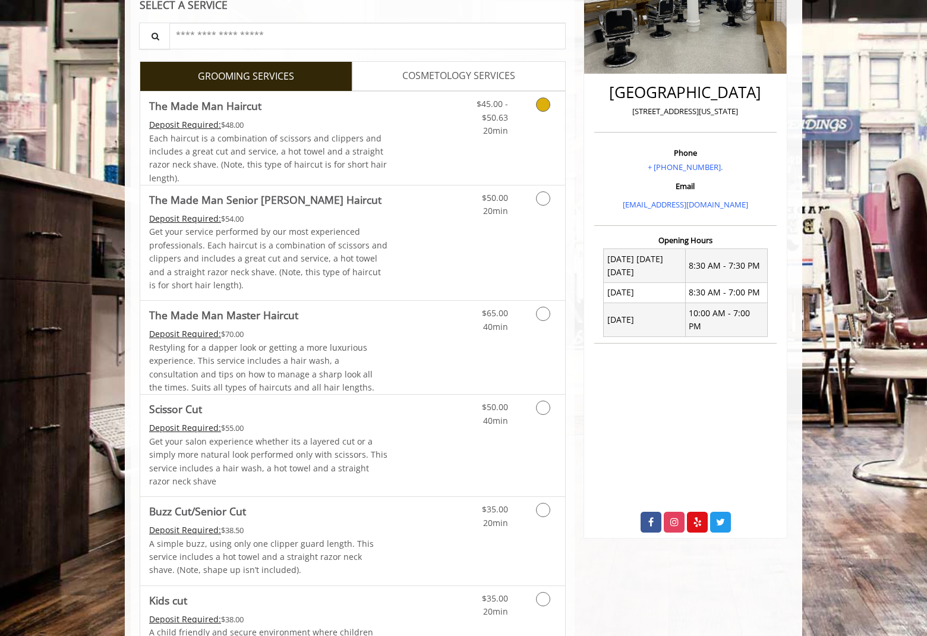
click at [540, 102] on icon "Grooming services" at bounding box center [543, 104] width 14 height 14
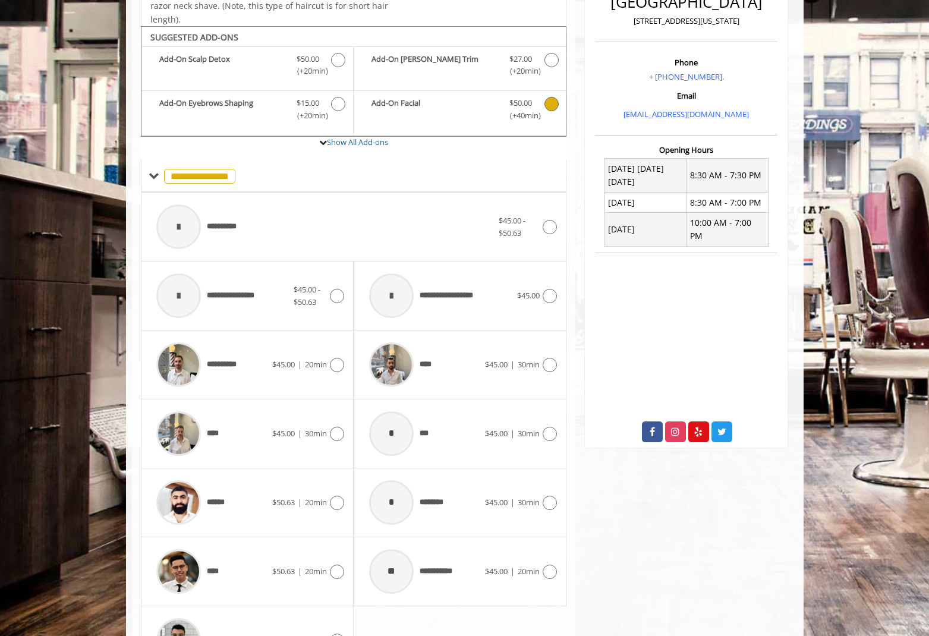
scroll to position [354, 0]
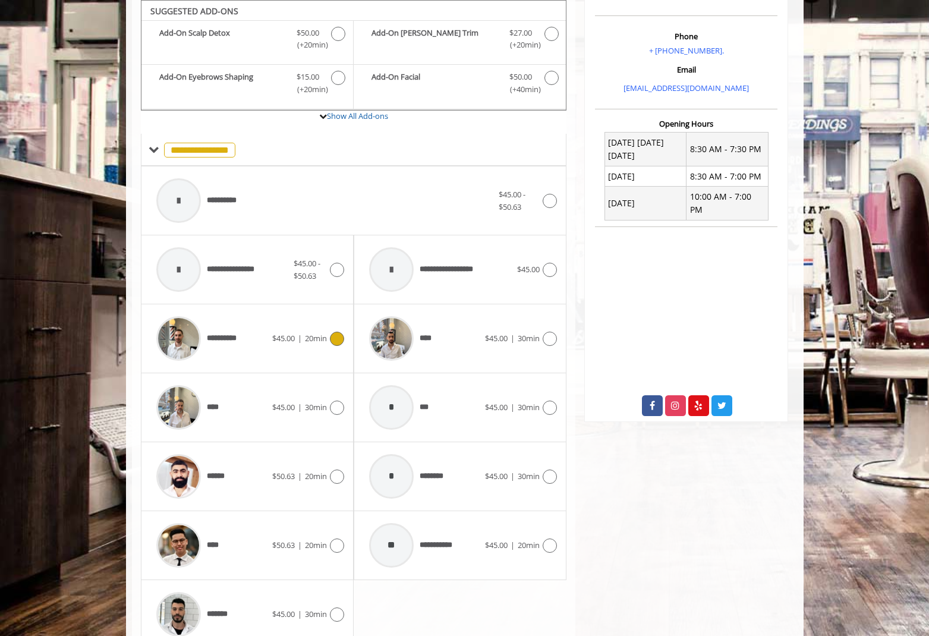
click at [341, 342] on icon at bounding box center [337, 339] width 14 height 14
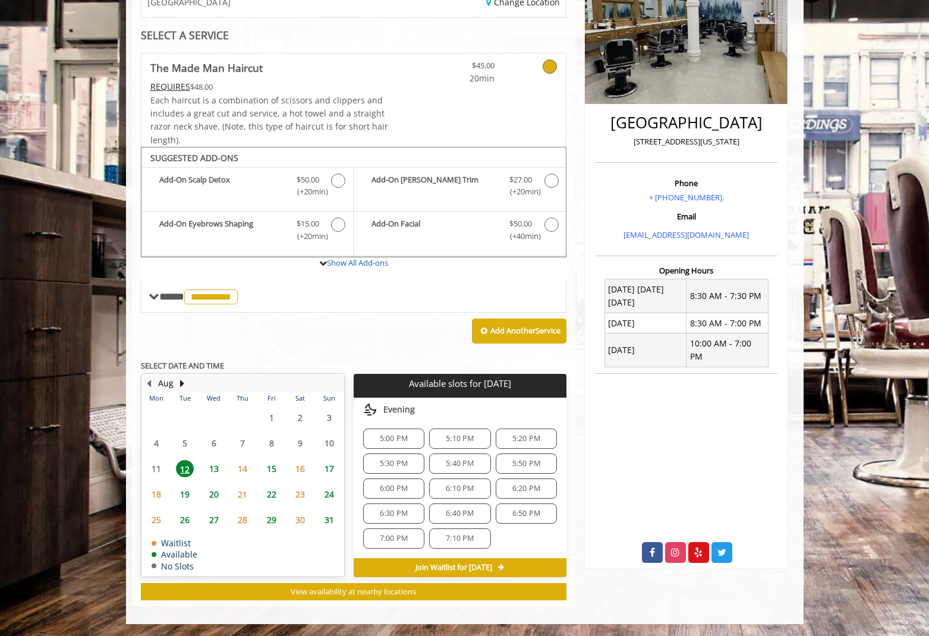
scroll to position [0, 0]
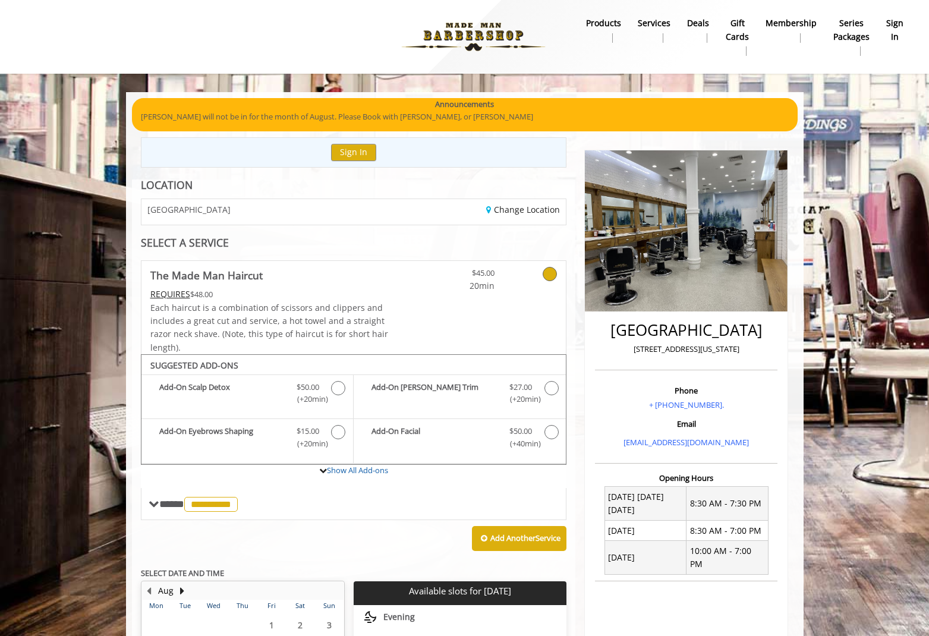
click at [653, 117] on p "[PERSON_NAME] will not be in for the month of August. Please Book with [PERSON_…" at bounding box center [465, 117] width 648 height 12
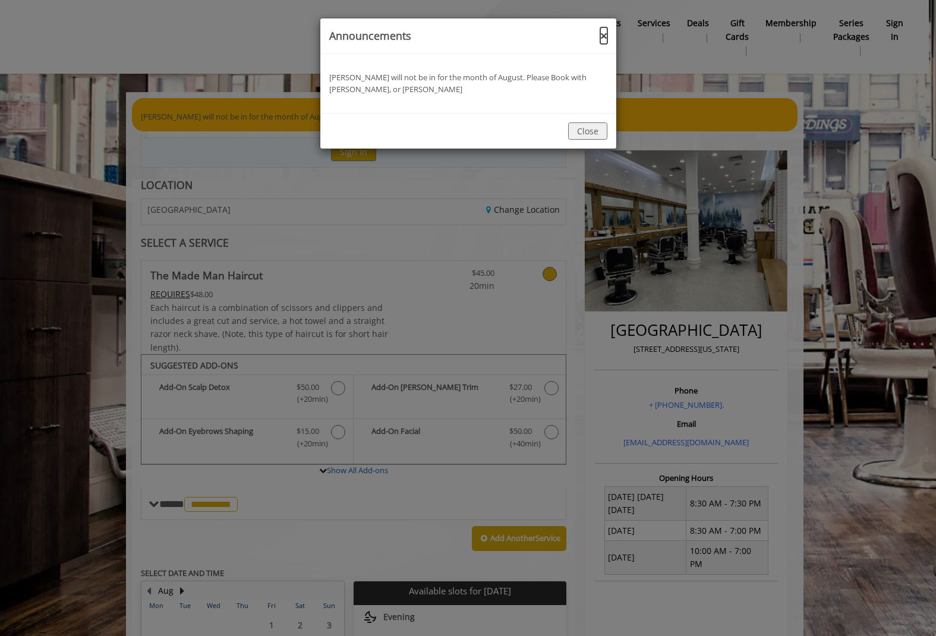
drag, startPoint x: 607, startPoint y: 35, endPoint x: 598, endPoint y: 43, distance: 12.2
click at [605, 37] on button "×" at bounding box center [603, 36] width 7 height 12
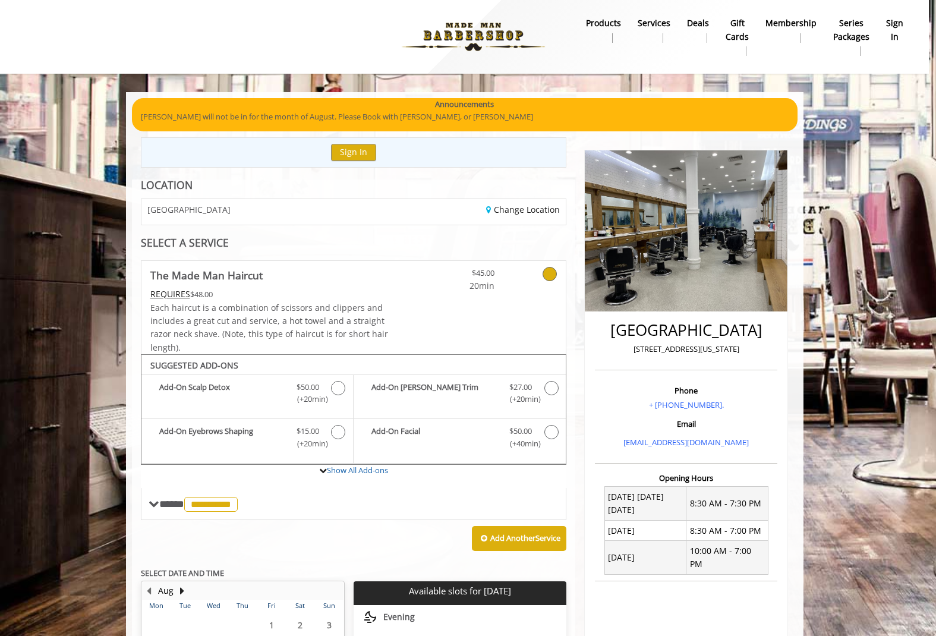
click at [596, 42] on div at bounding box center [468, 318] width 936 height 636
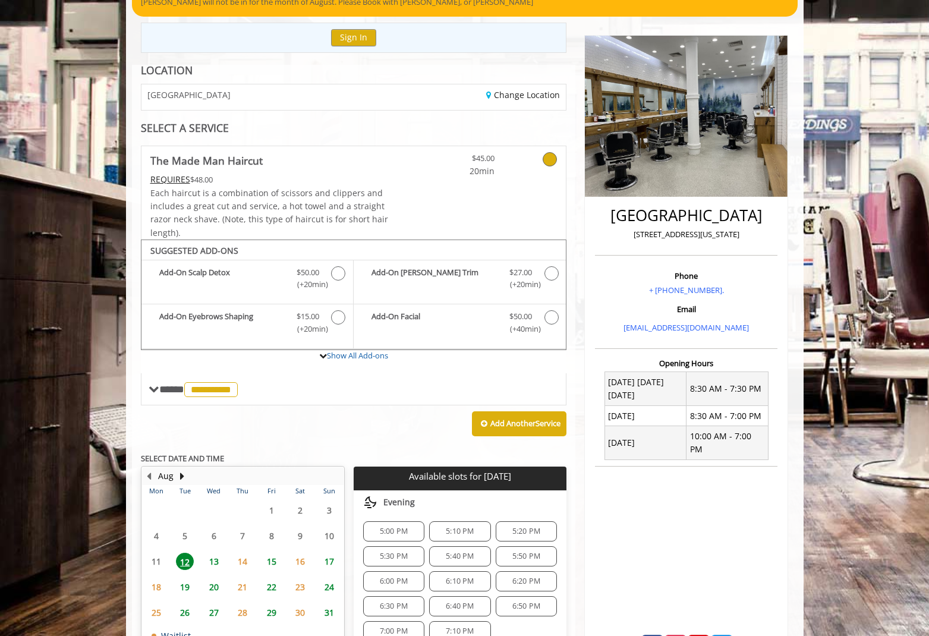
scroll to position [29, 0]
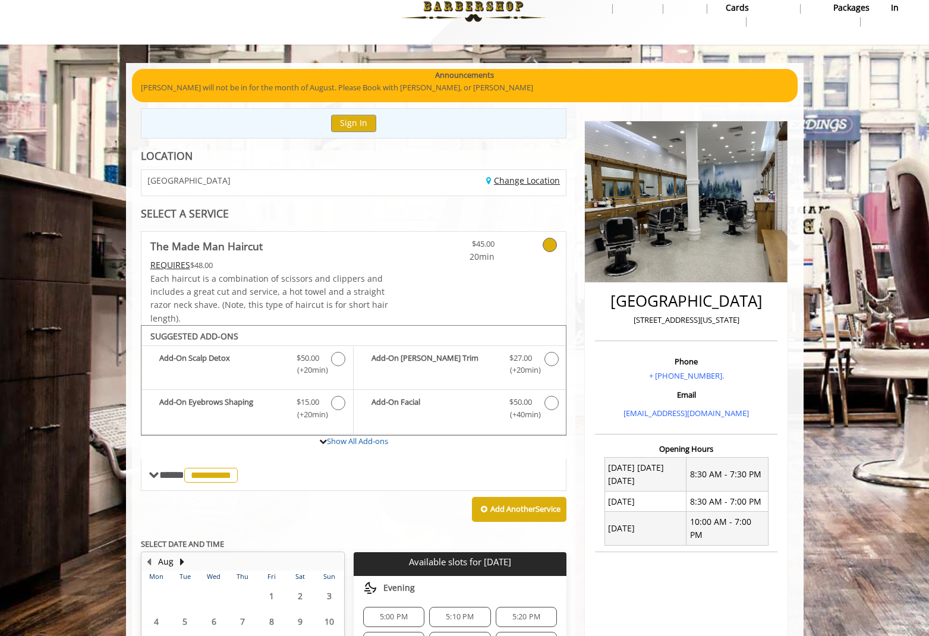
click at [537, 183] on link "Change Location" at bounding box center [523, 180] width 74 height 11
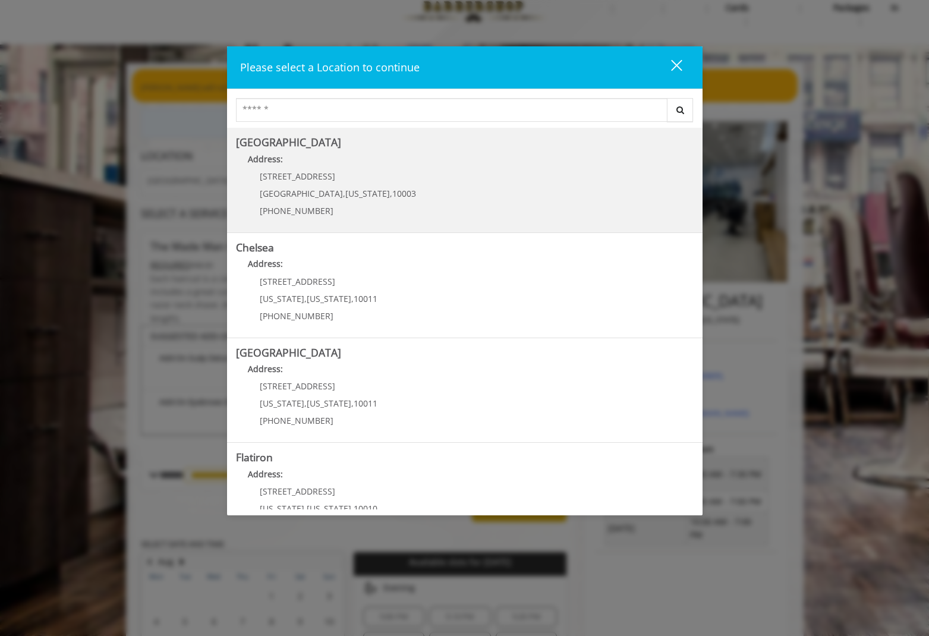
click at [470, 219] on Village "Greenwich Village Address: 60 E 8th St Manhattan , New York , 10003 (212) 598-1…" at bounding box center [465, 180] width 458 height 87
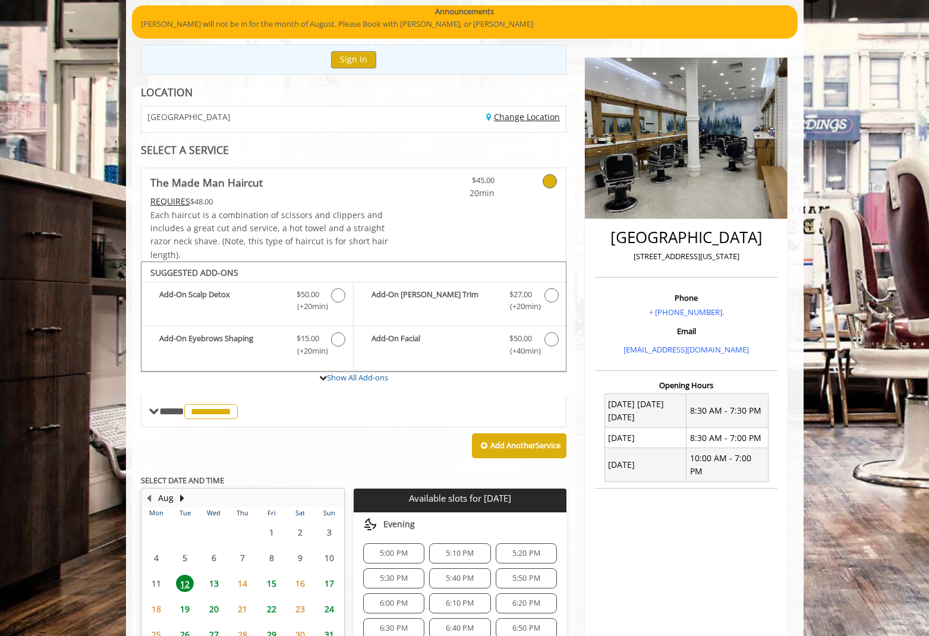
scroll to position [148, 0]
